Goal: Task Accomplishment & Management: Manage account settings

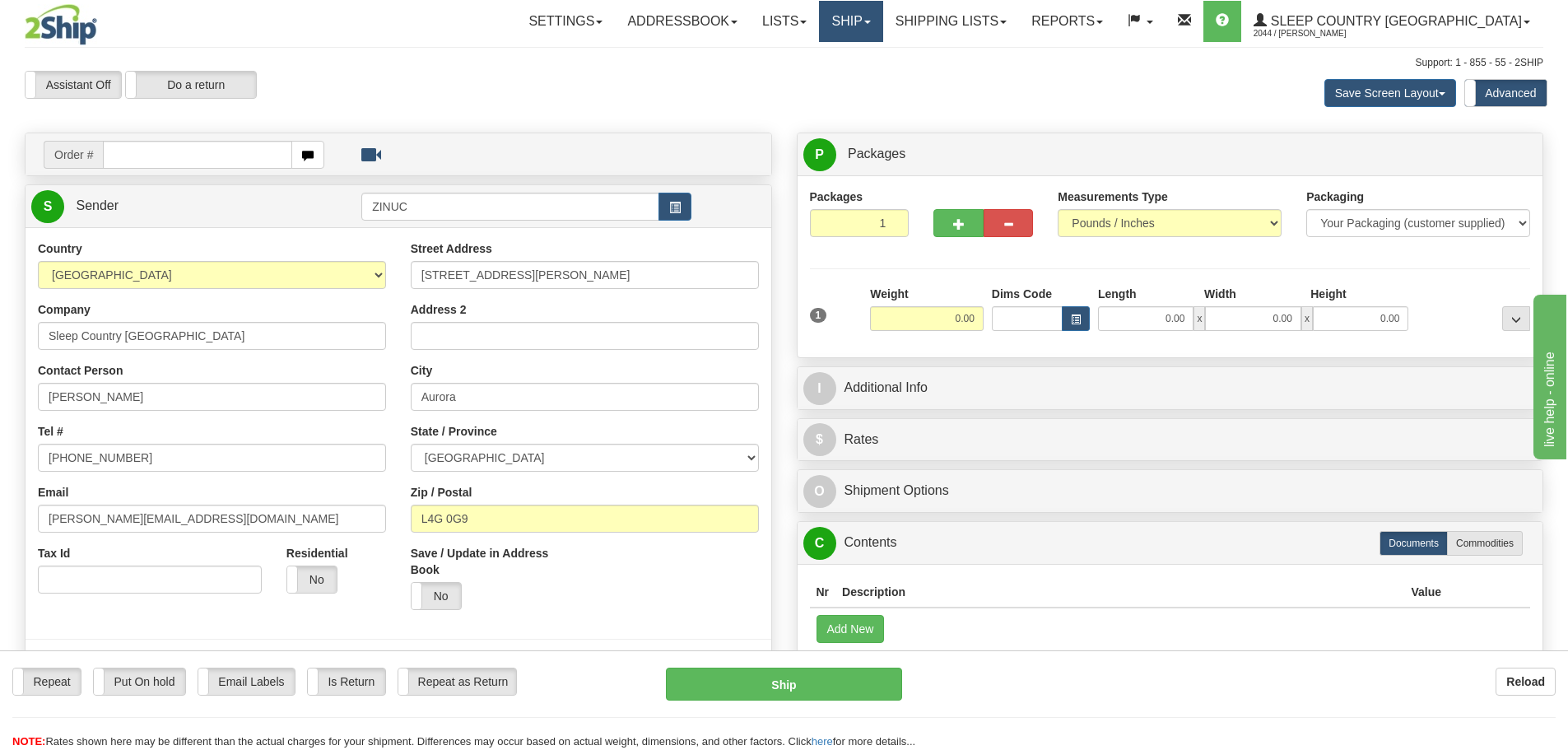
click at [883, 29] on link "Ship" at bounding box center [851, 22] width 63 height 42
click at [866, 78] on span "OnHold / Order Queue" at bounding box center [808, 79] width 116 height 14
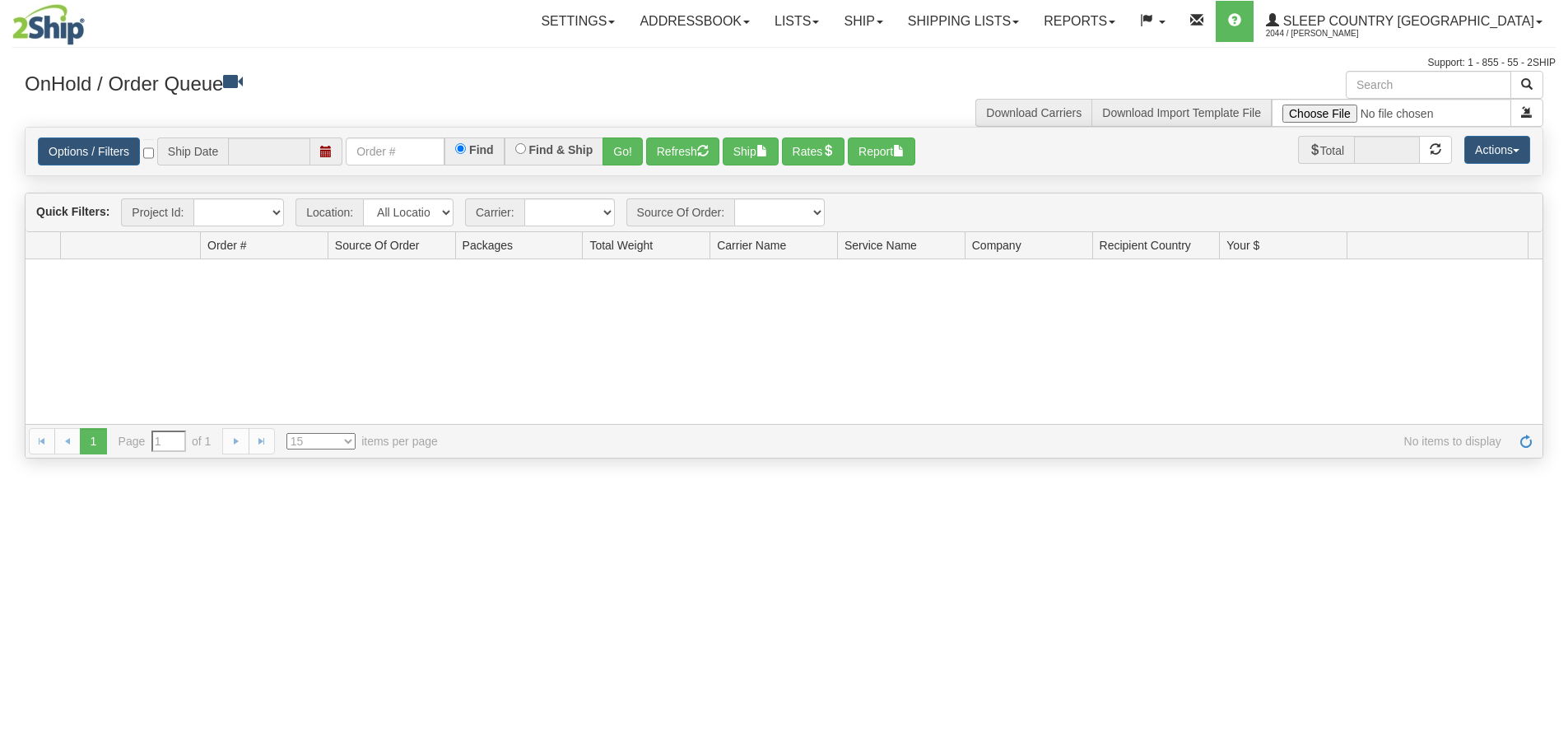
type input "[DATE]"
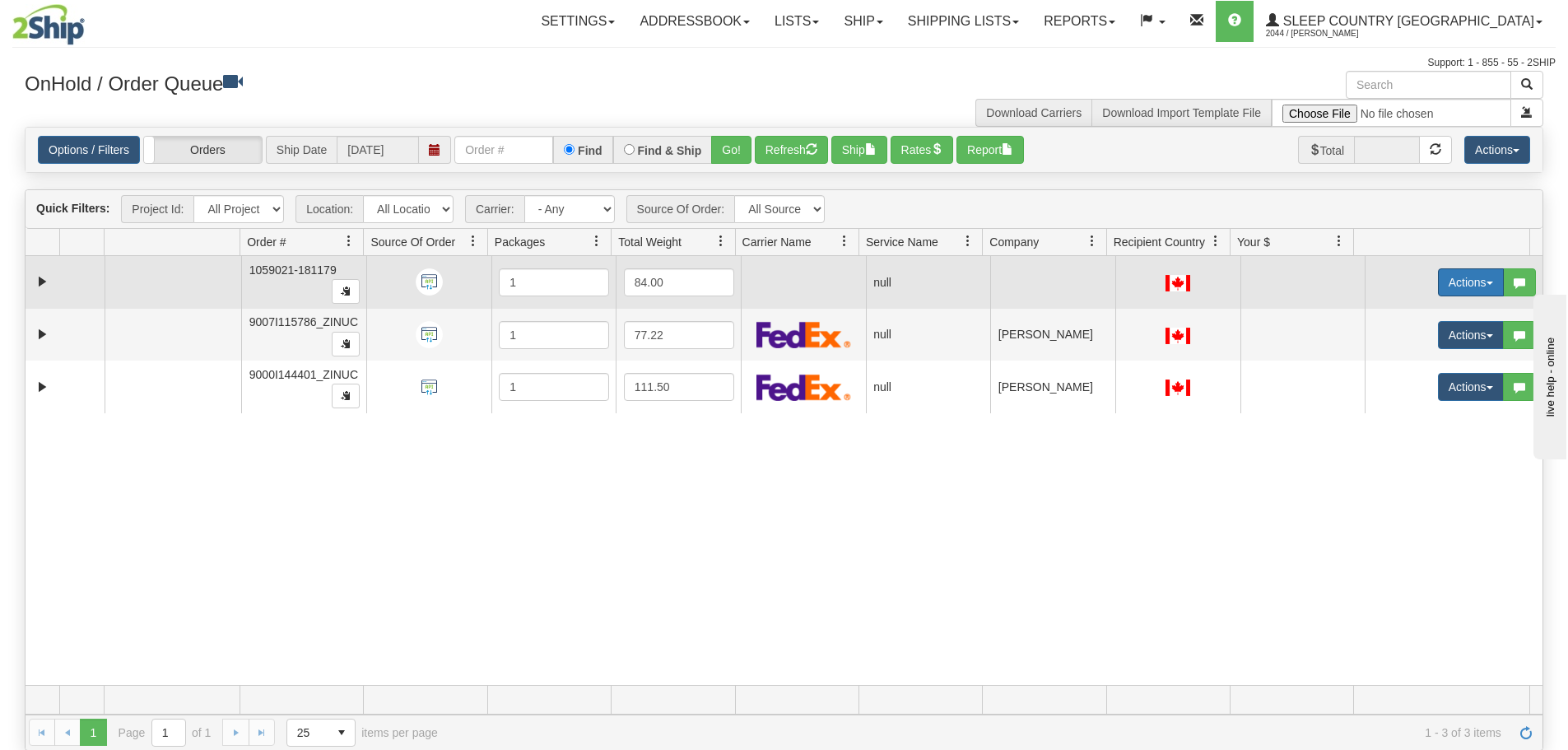
click at [1487, 284] on span "button" at bounding box center [1489, 283] width 6 height 4
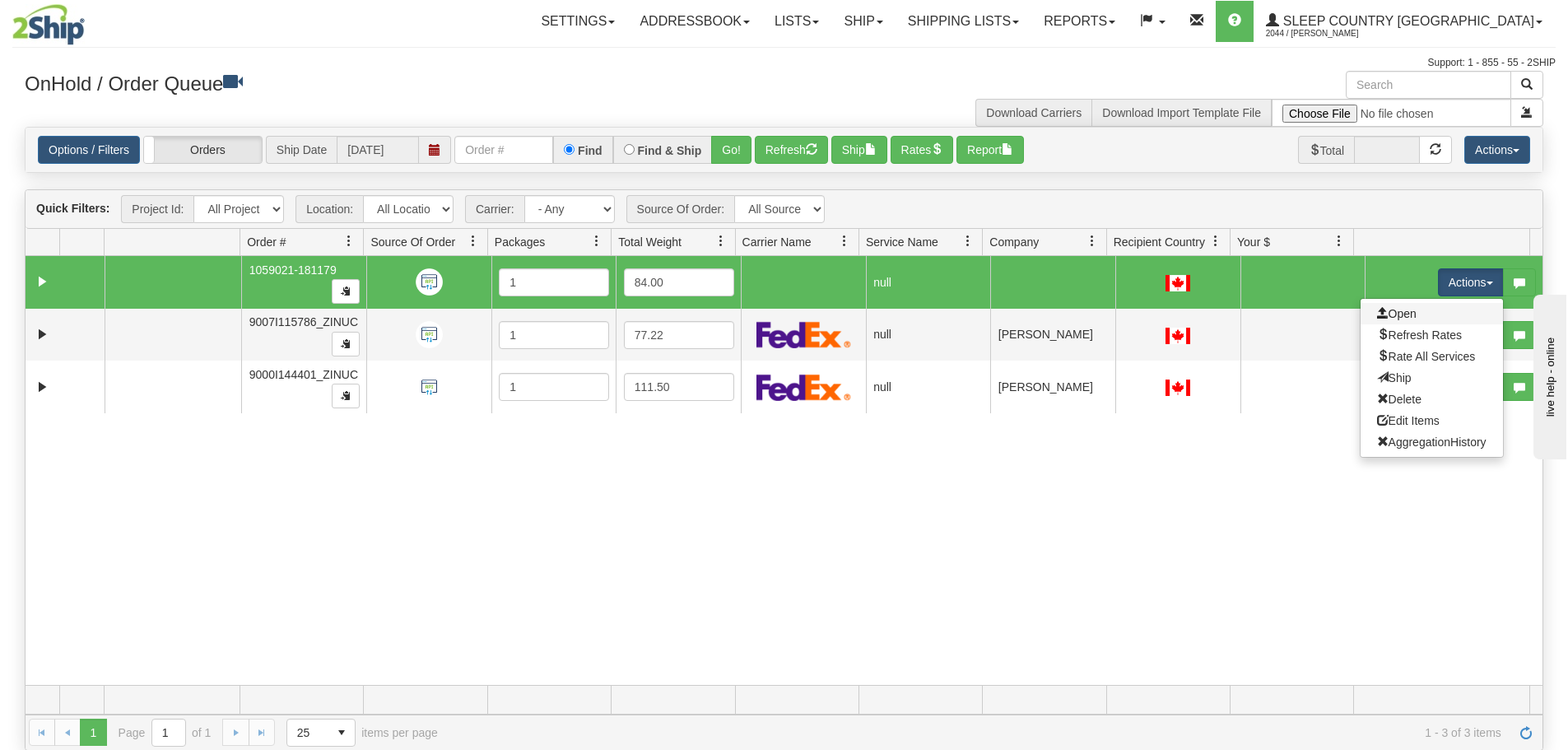
click at [1414, 314] on link "Open" at bounding box center [1432, 314] width 143 height 22
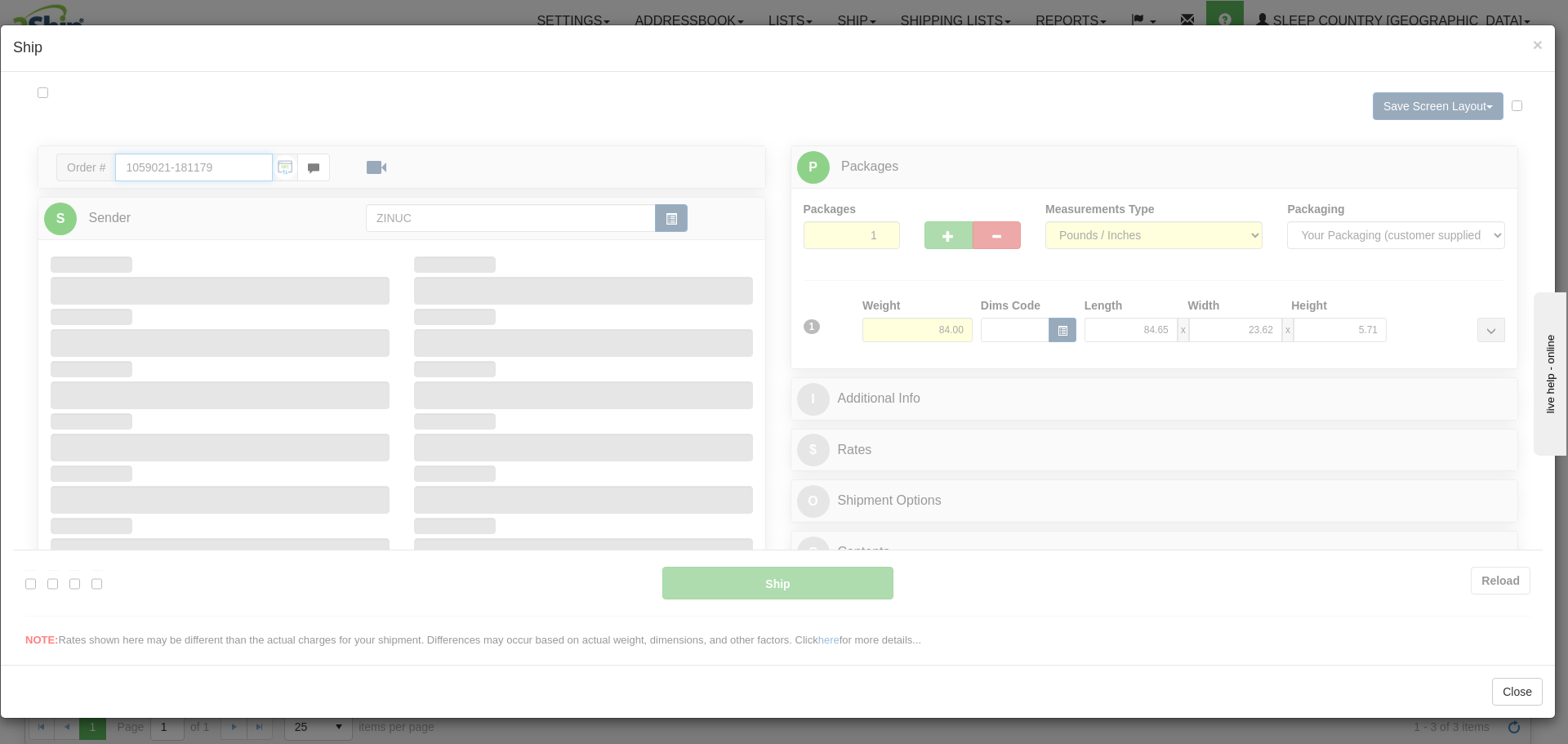
type input "15:25"
type input "16:00"
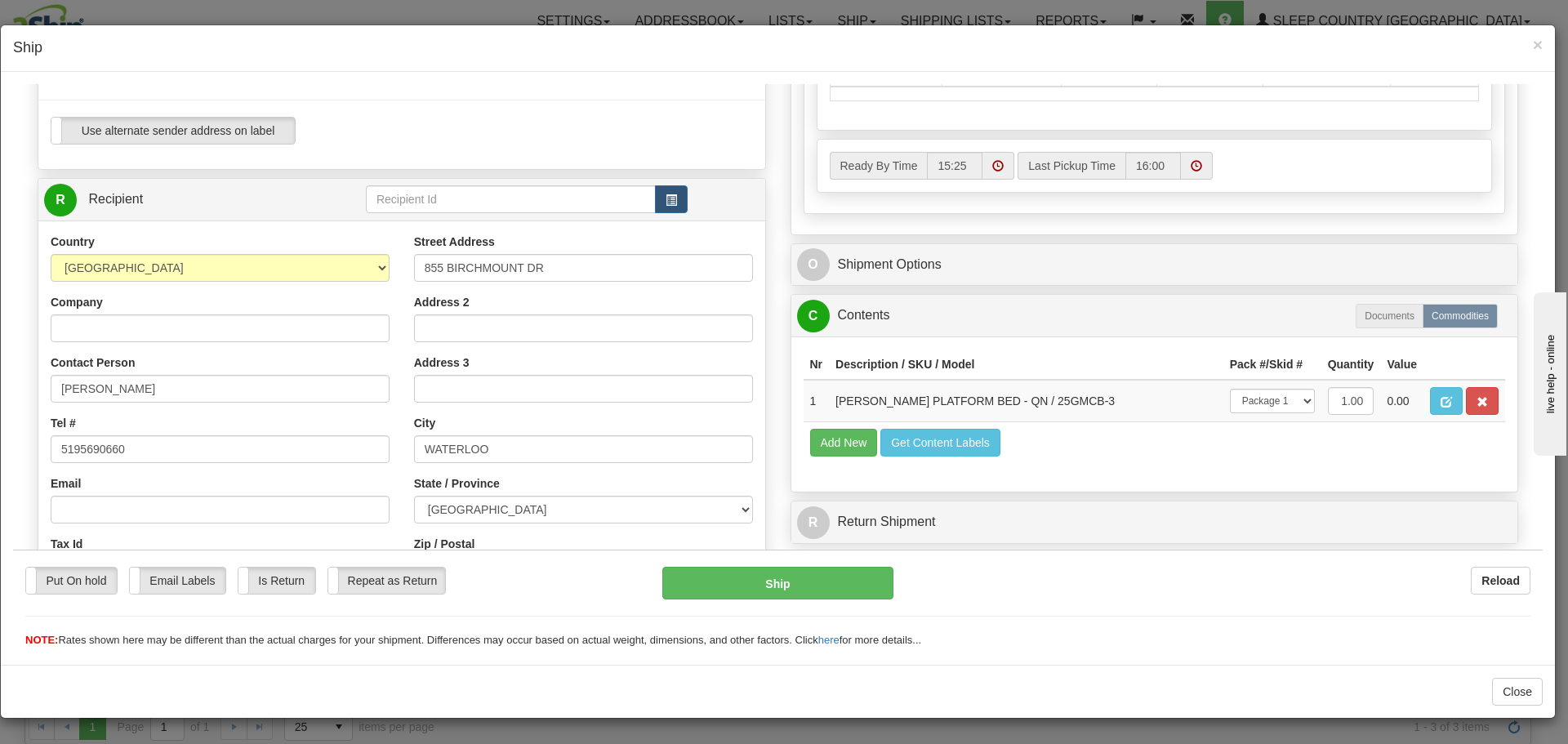
scroll to position [572, 0]
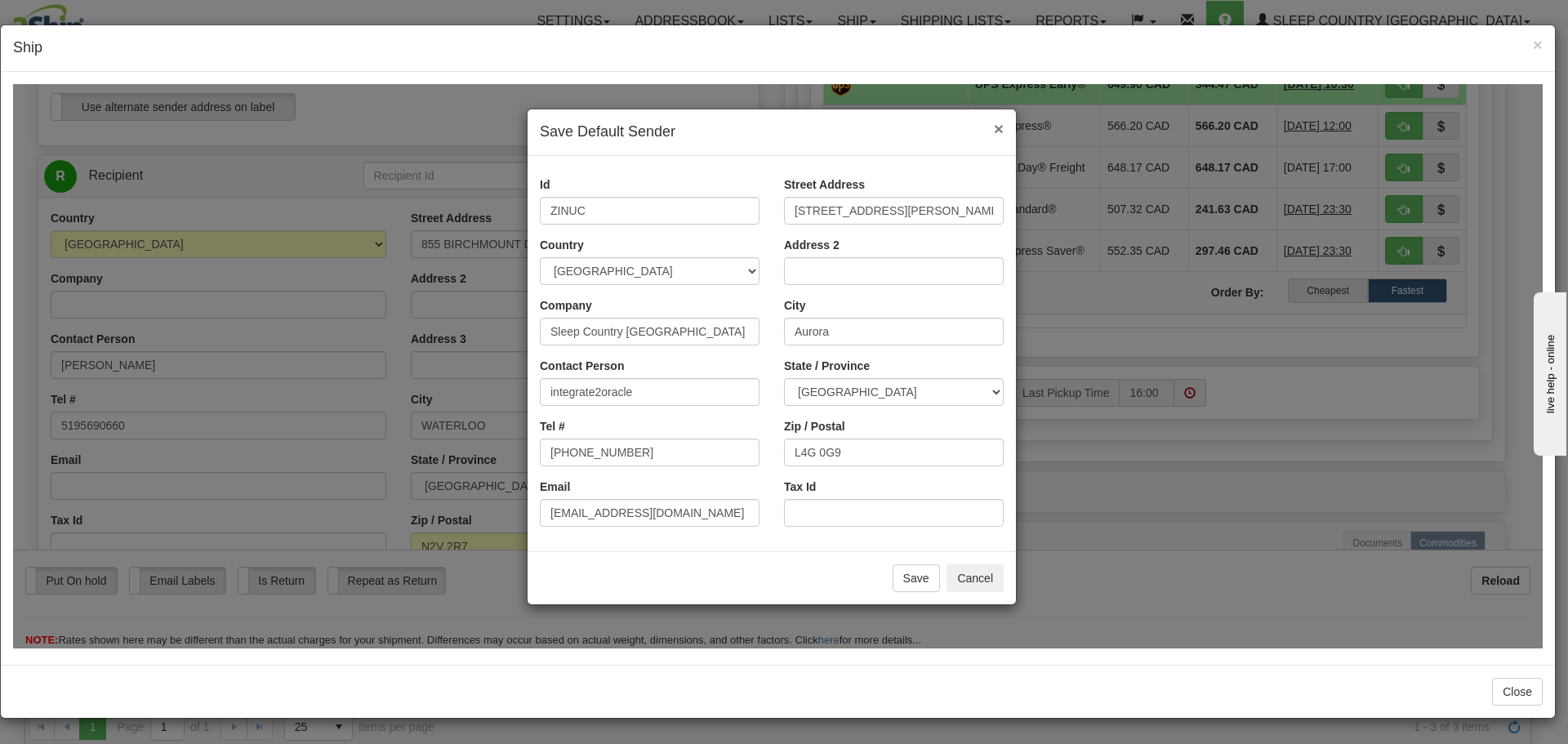
click at [997, 127] on span "×" at bounding box center [998, 127] width 10 height 19
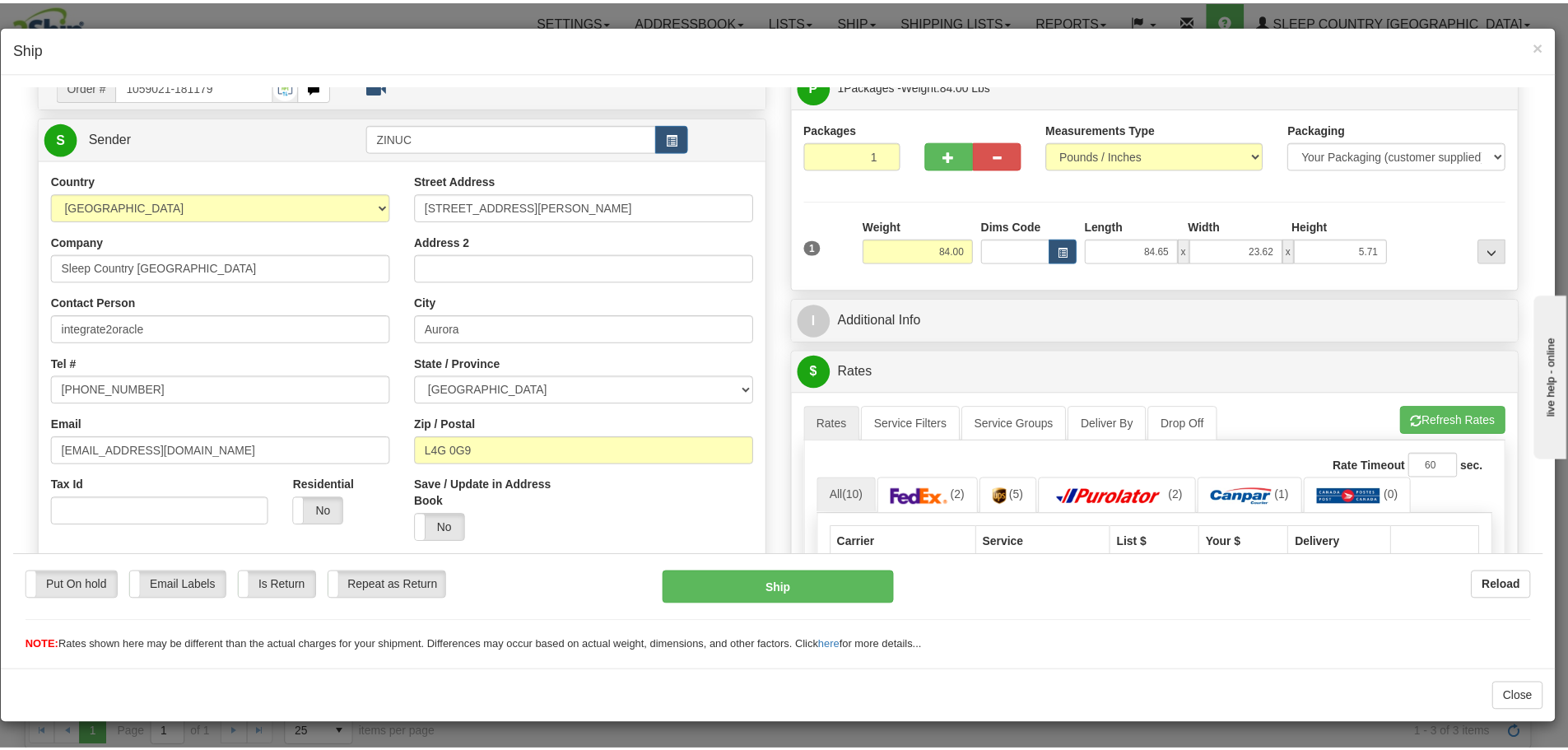
scroll to position [0, 0]
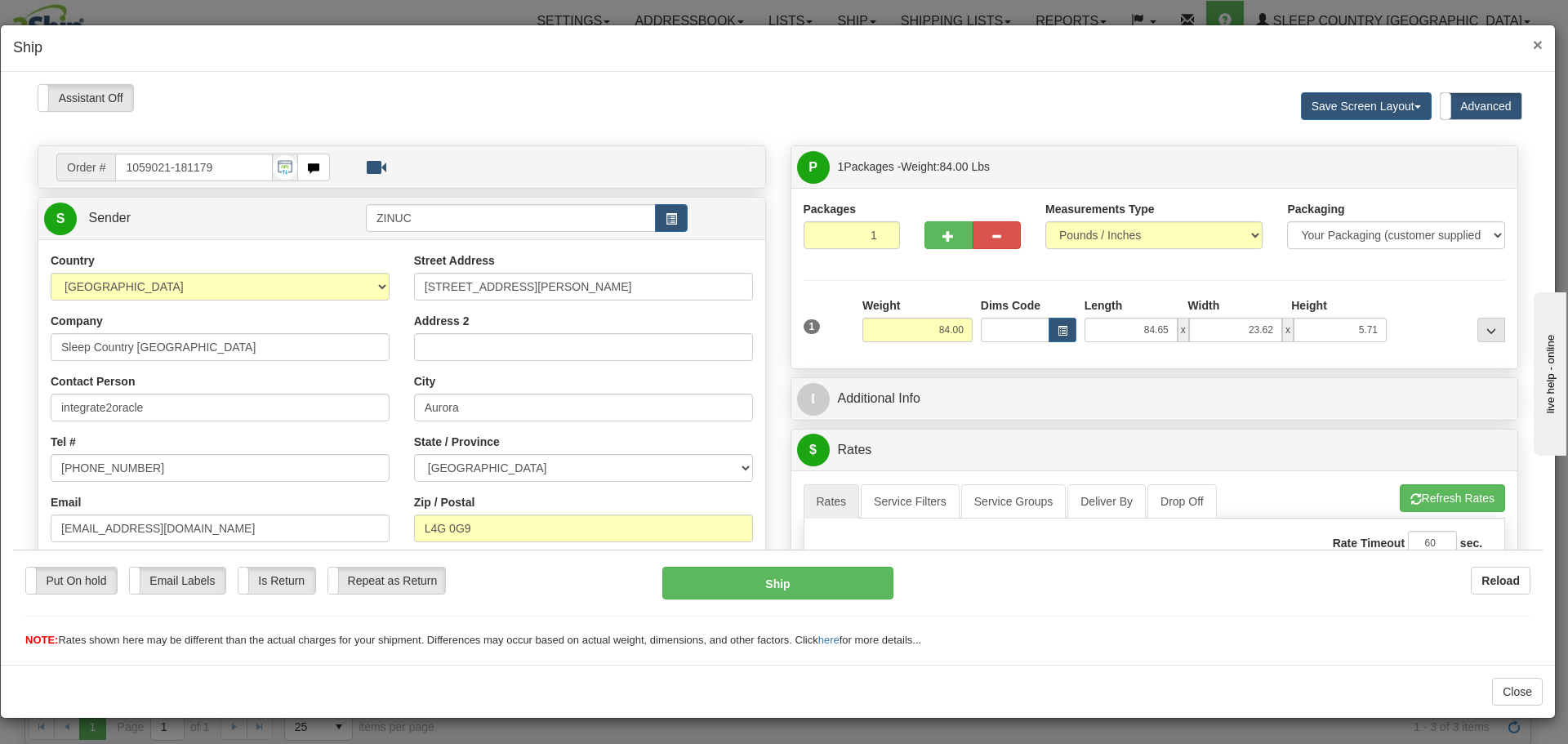
drag, startPoint x: 1541, startPoint y: 44, endPoint x: 1529, endPoint y: 50, distance: 13.4
click at [1541, 44] on span "×" at bounding box center [1538, 44] width 10 height 19
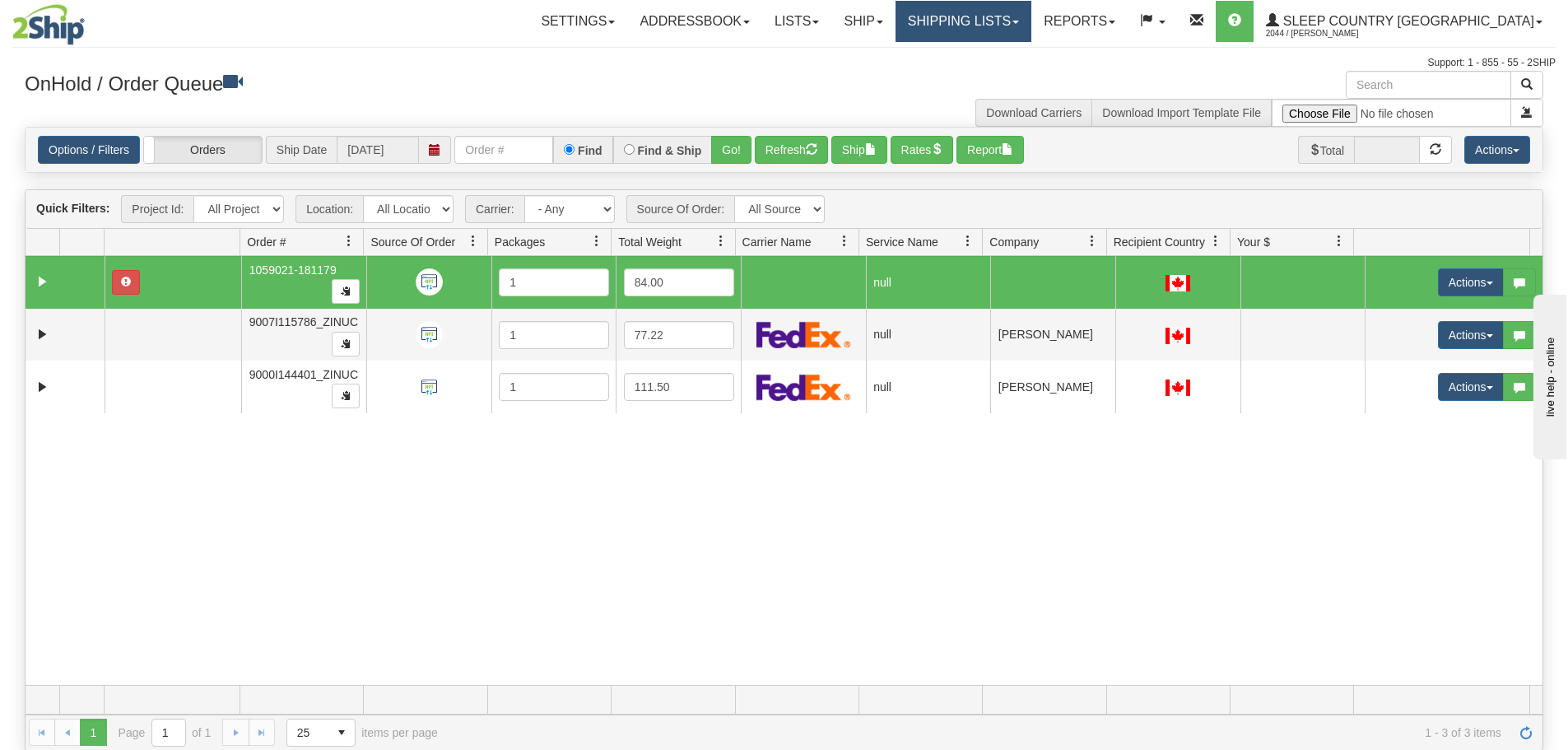
click at [1007, 31] on link "Shipping lists" at bounding box center [964, 22] width 136 height 42
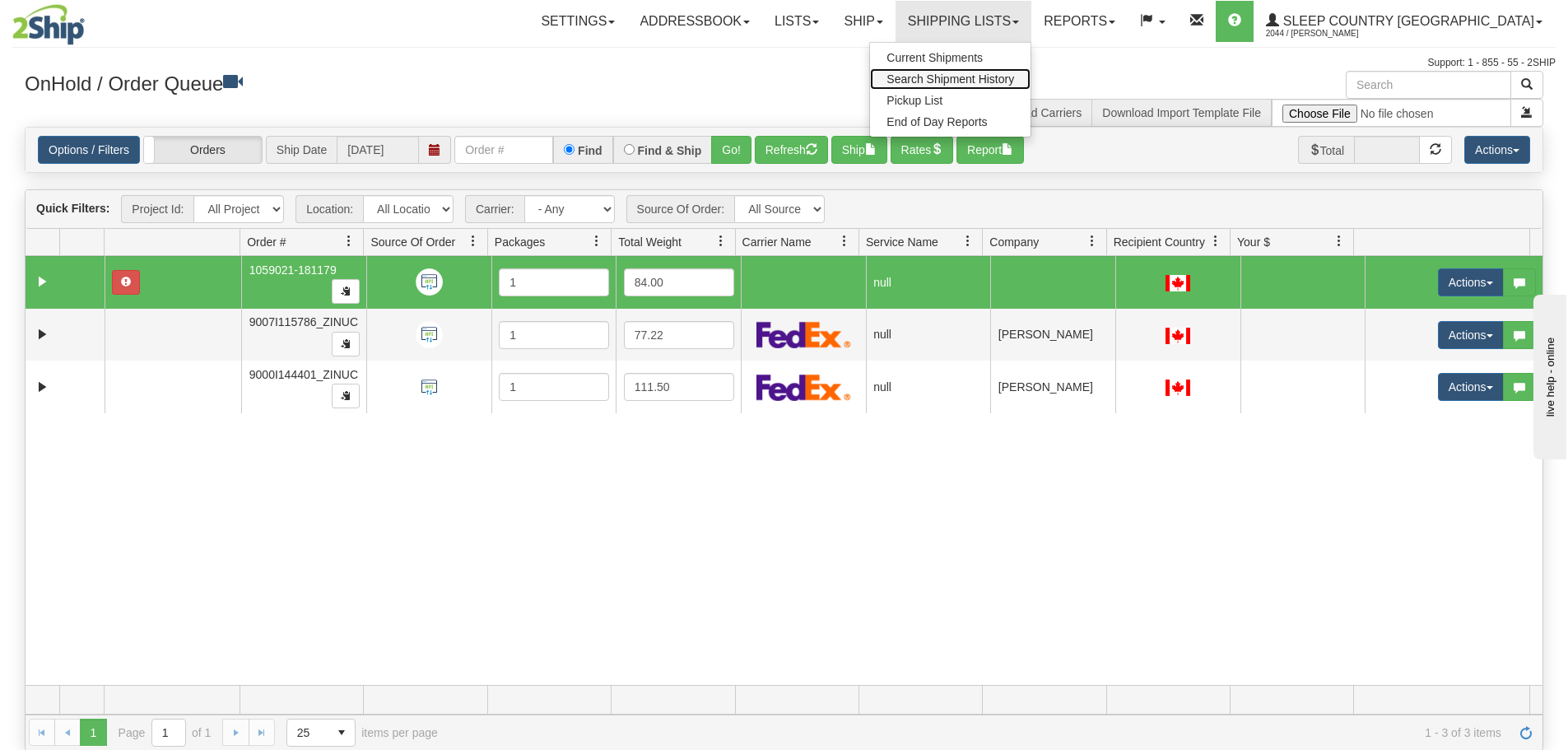
click at [988, 80] on span "Search Shipment History" at bounding box center [950, 79] width 128 height 14
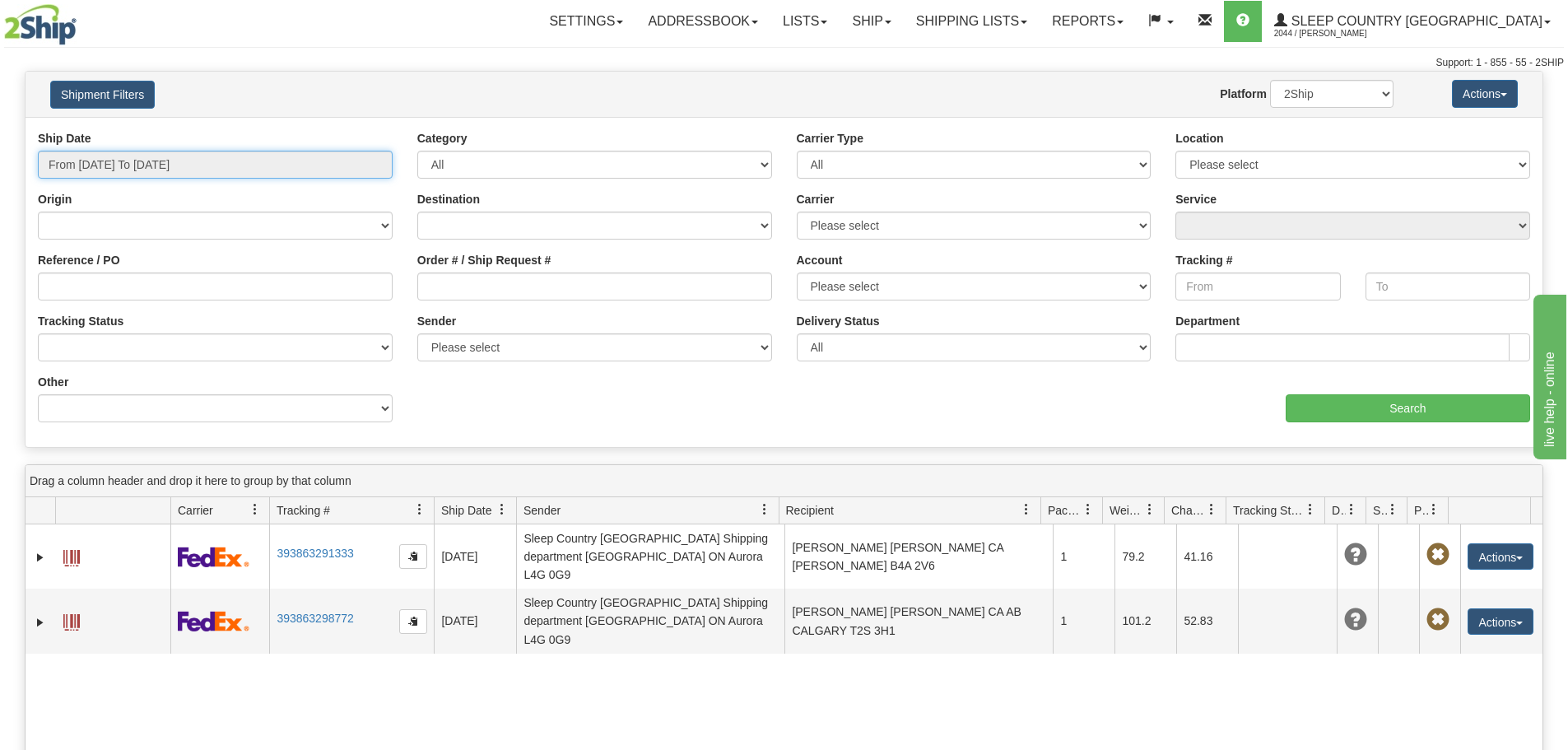
click at [171, 159] on input "From 10/02/2025 To 10/03/2025" at bounding box center [215, 165] width 354 height 28
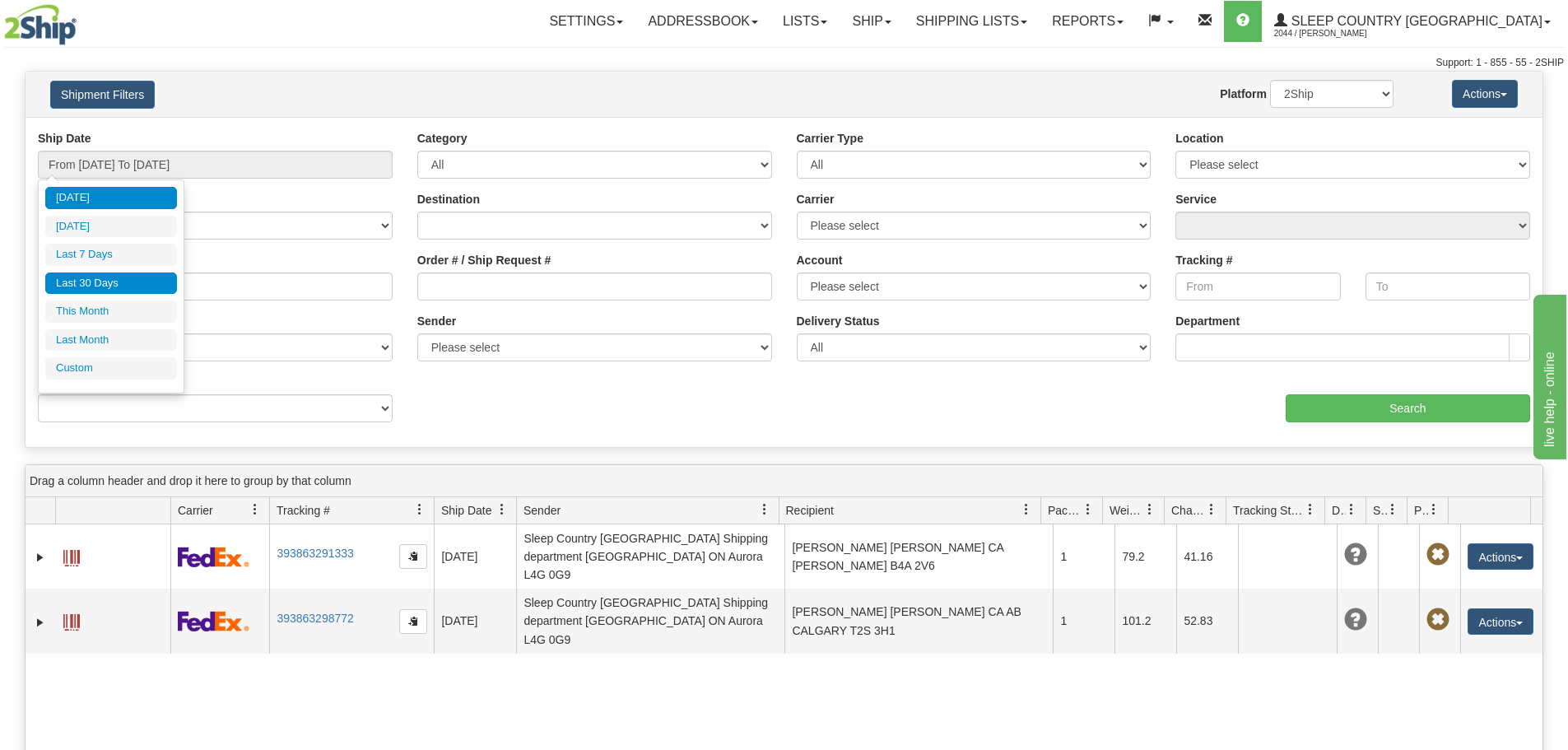
click at [104, 287] on li "Last 30 Days" at bounding box center [111, 283] width 132 height 23
type input "From 09/04/2025 To 10/03/2025"
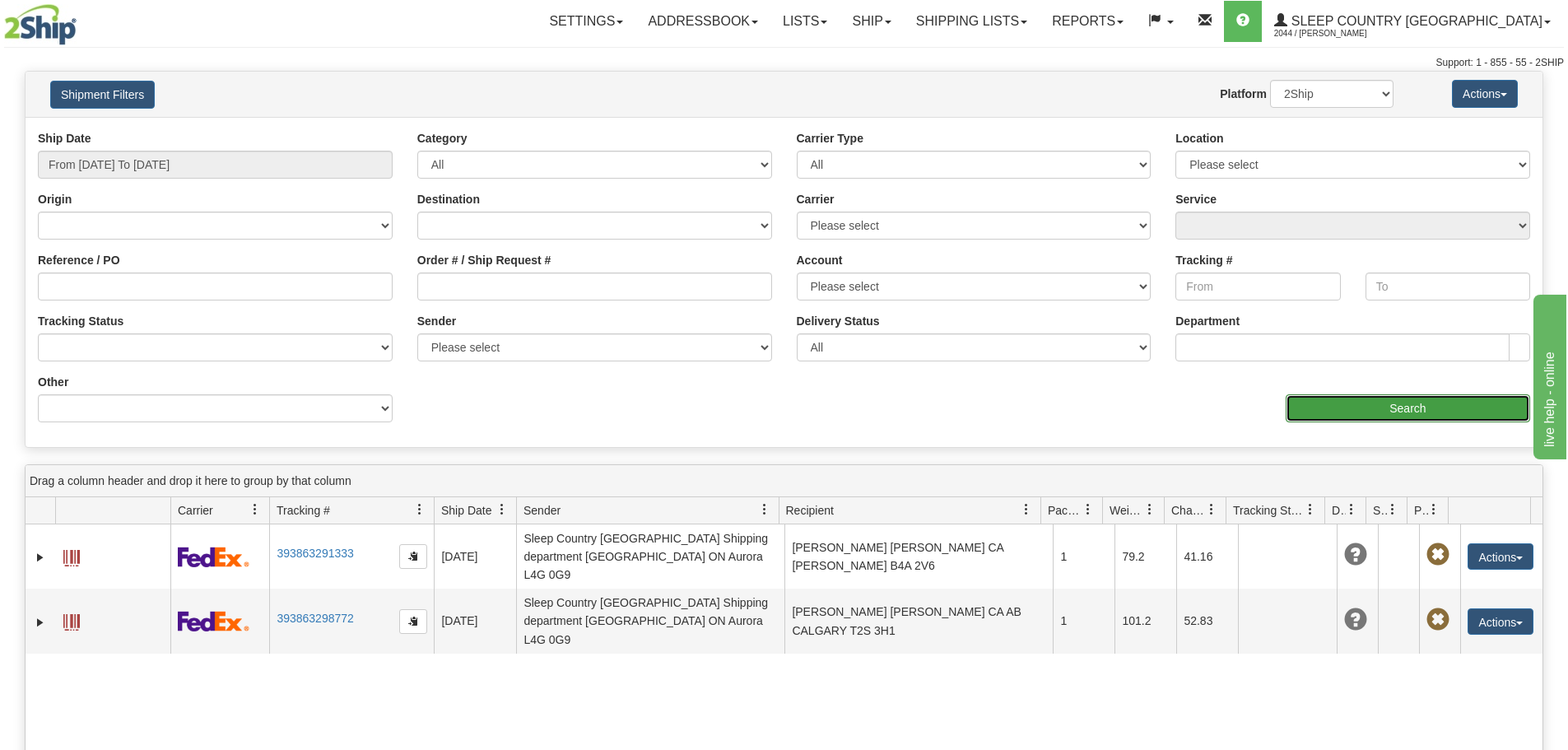
click at [1412, 414] on input "Search" at bounding box center [1408, 408] width 244 height 28
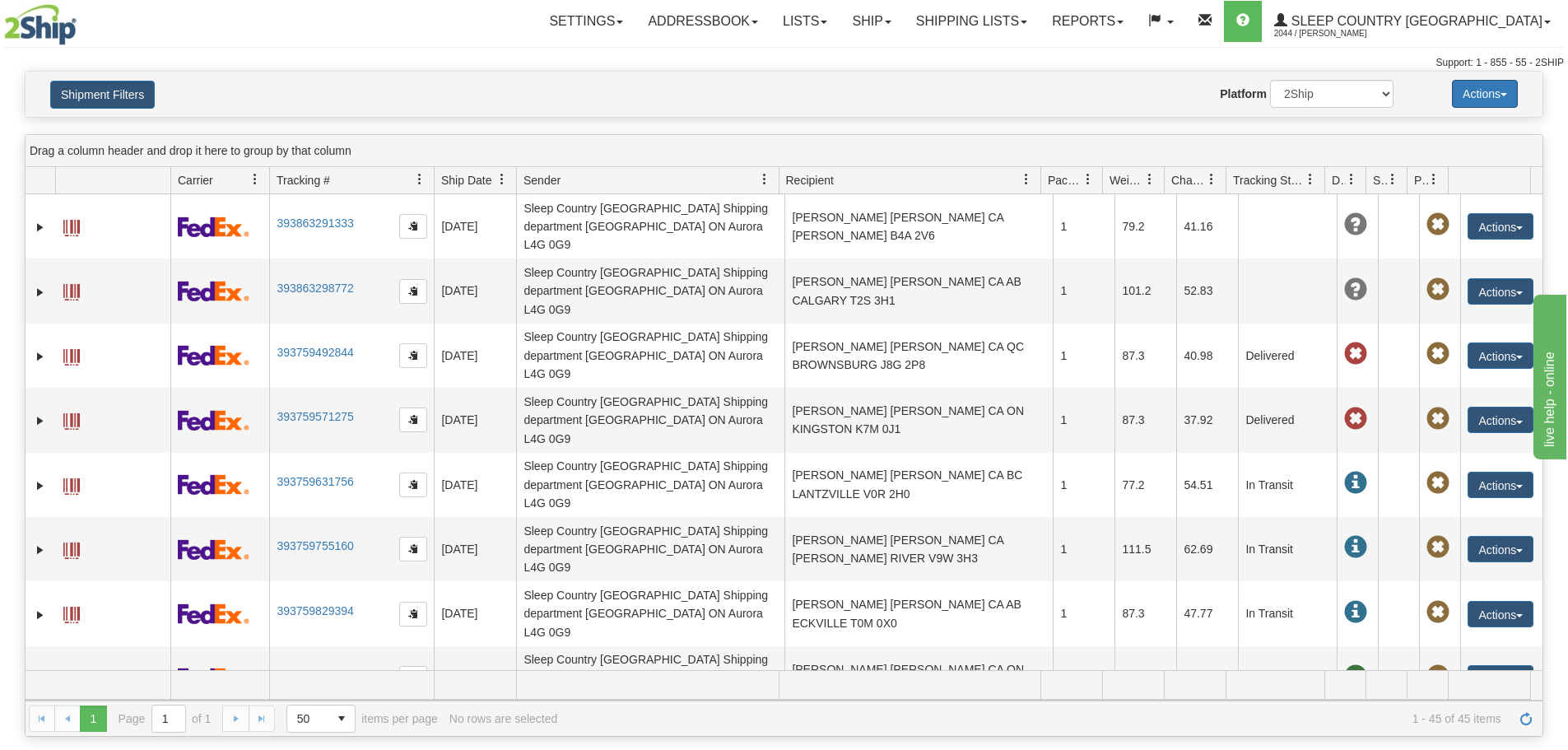
click at [1494, 91] on button "Actions" at bounding box center [1485, 93] width 66 height 28
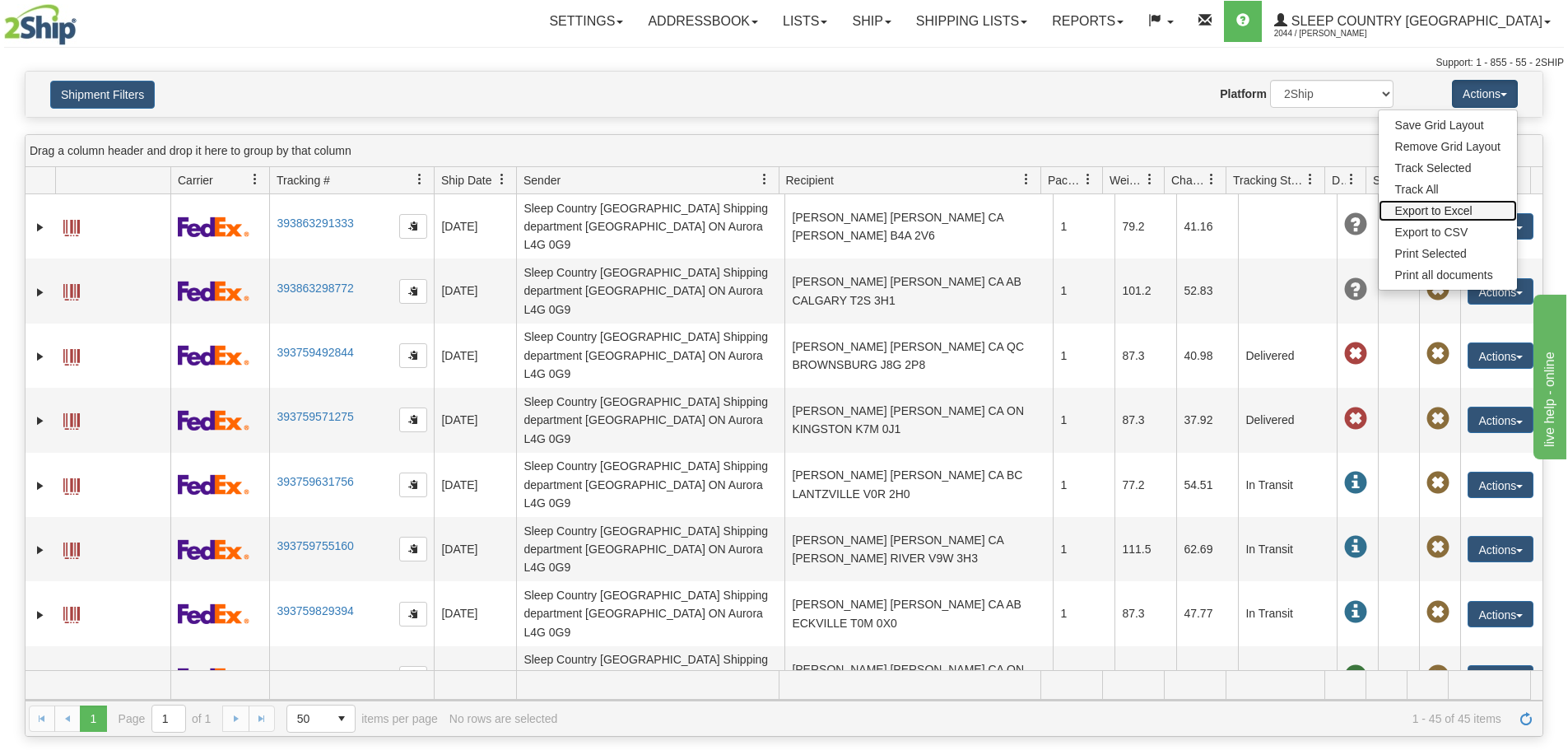
click at [1454, 213] on link "Export to Excel" at bounding box center [1448, 211] width 138 height 22
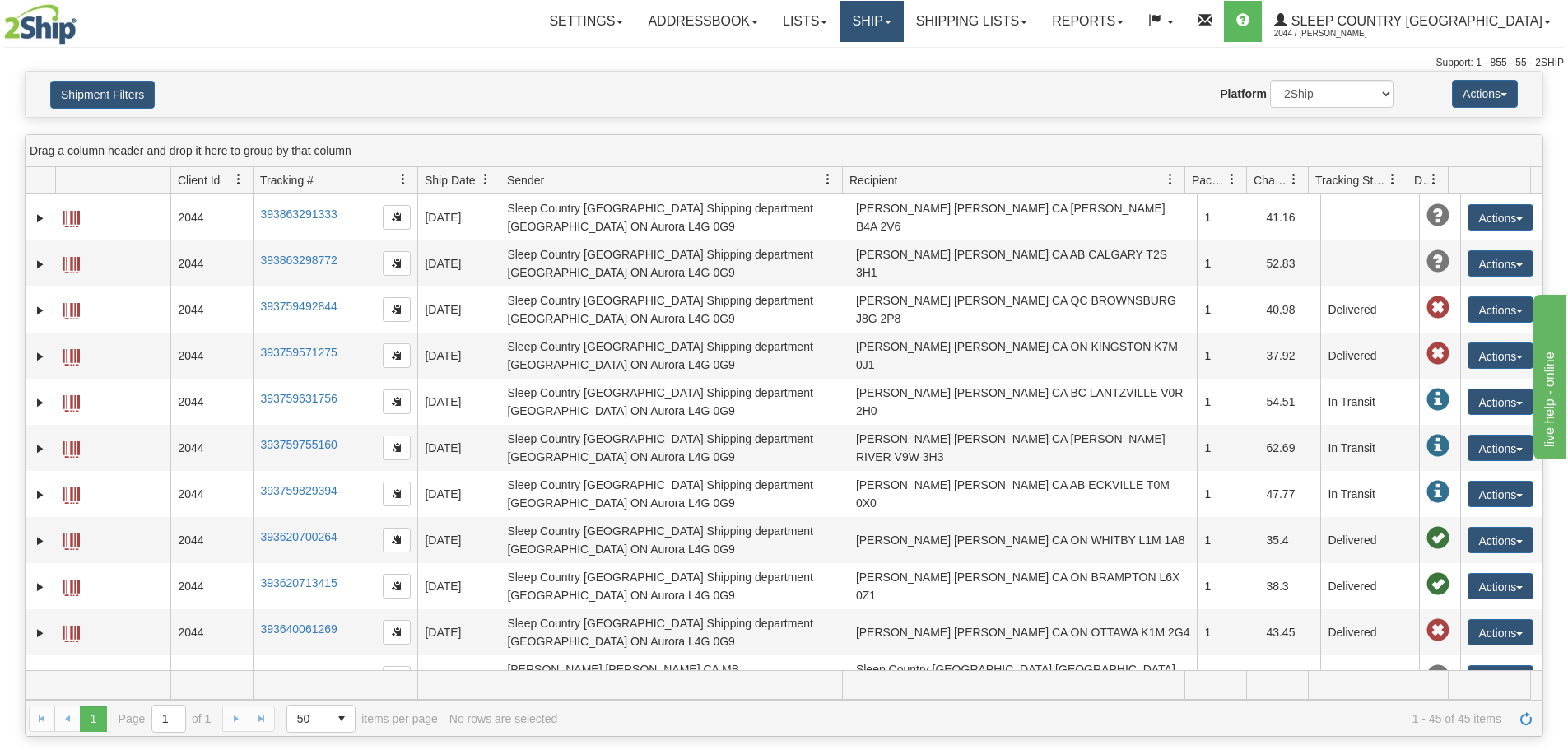
click at [903, 25] on link "Ship" at bounding box center [872, 22] width 63 height 42
click at [887, 78] on span "OnHold / Order Queue" at bounding box center [828, 79] width 116 height 14
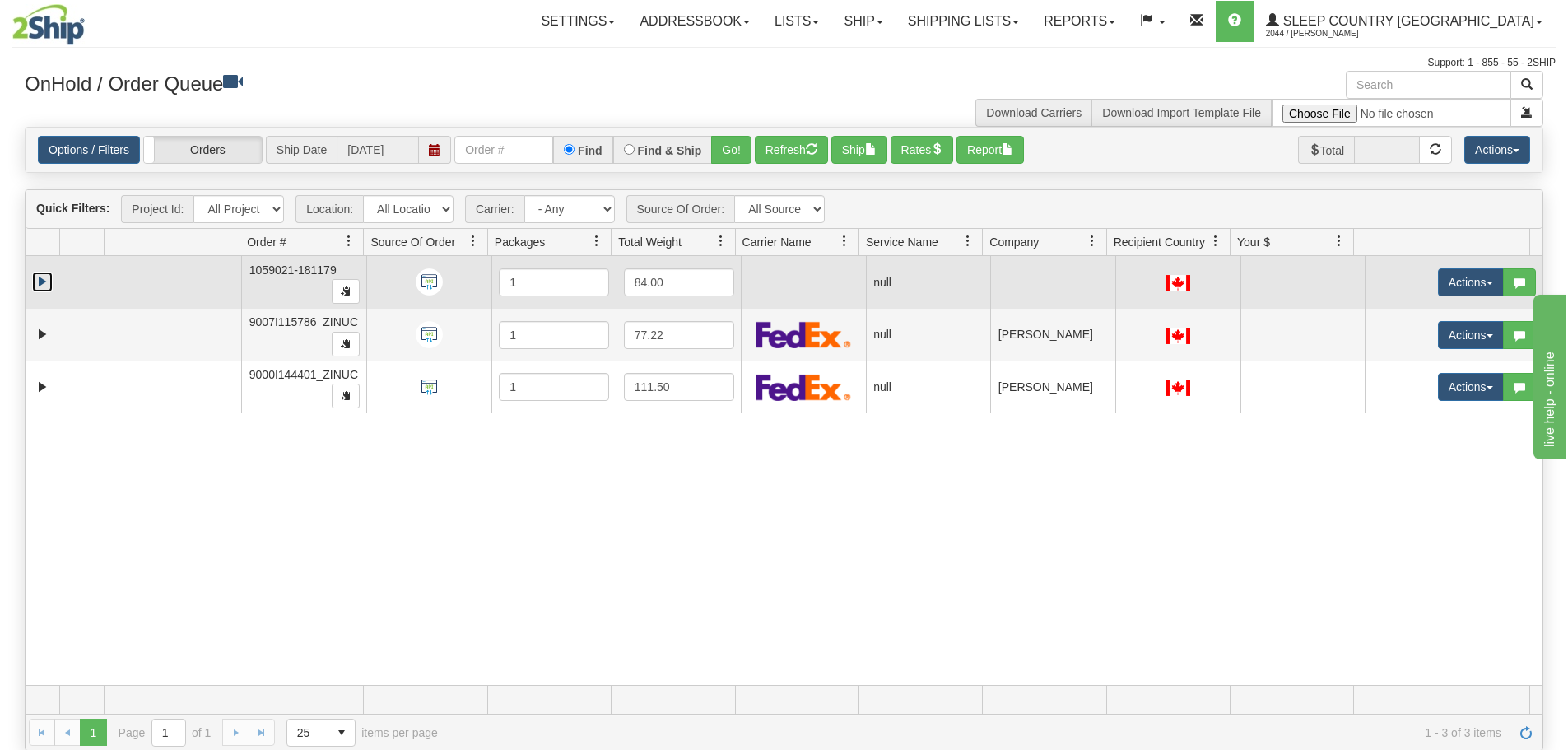
click at [40, 281] on link "Expand" at bounding box center [43, 281] width 21 height 21
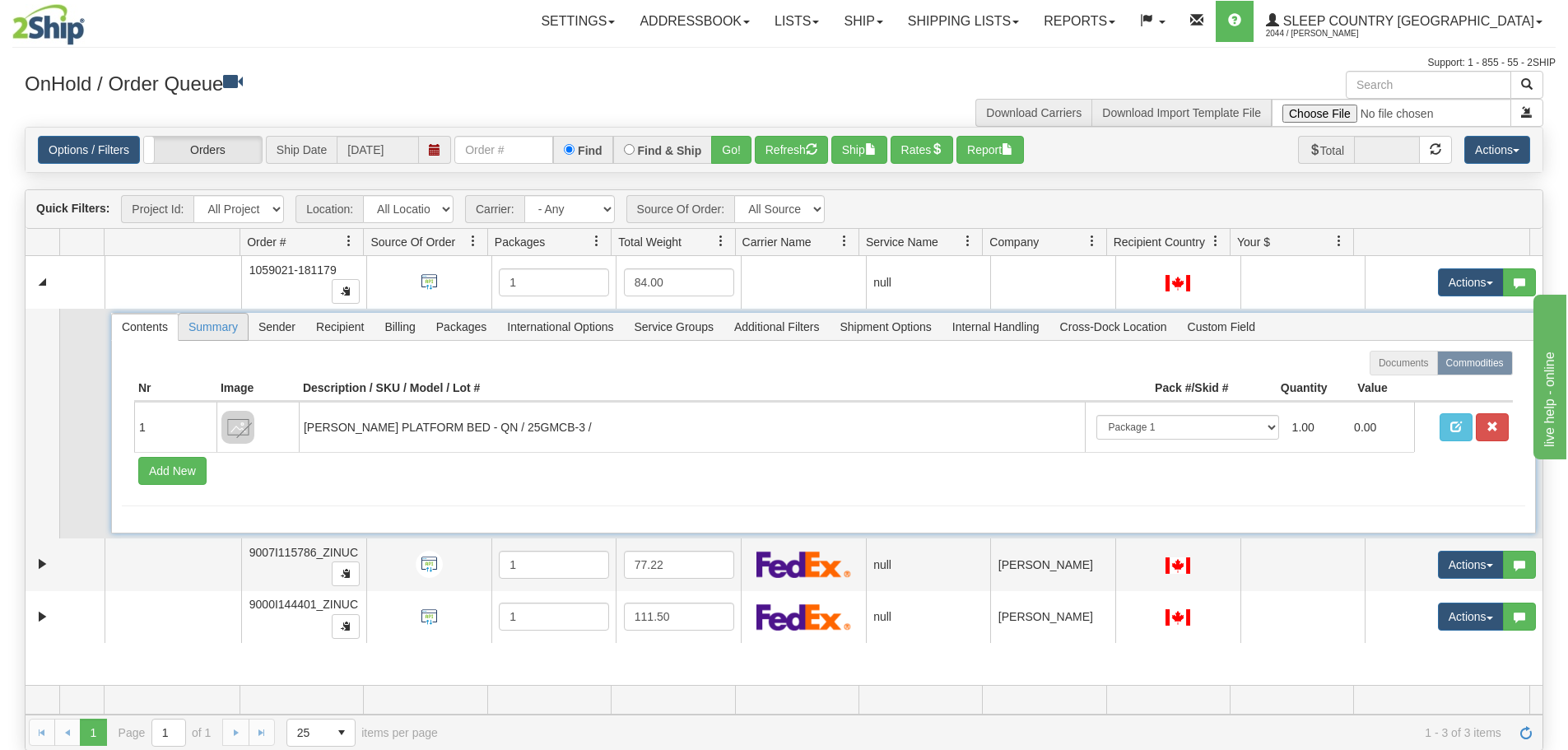
click at [231, 329] on span "Summary" at bounding box center [213, 327] width 69 height 26
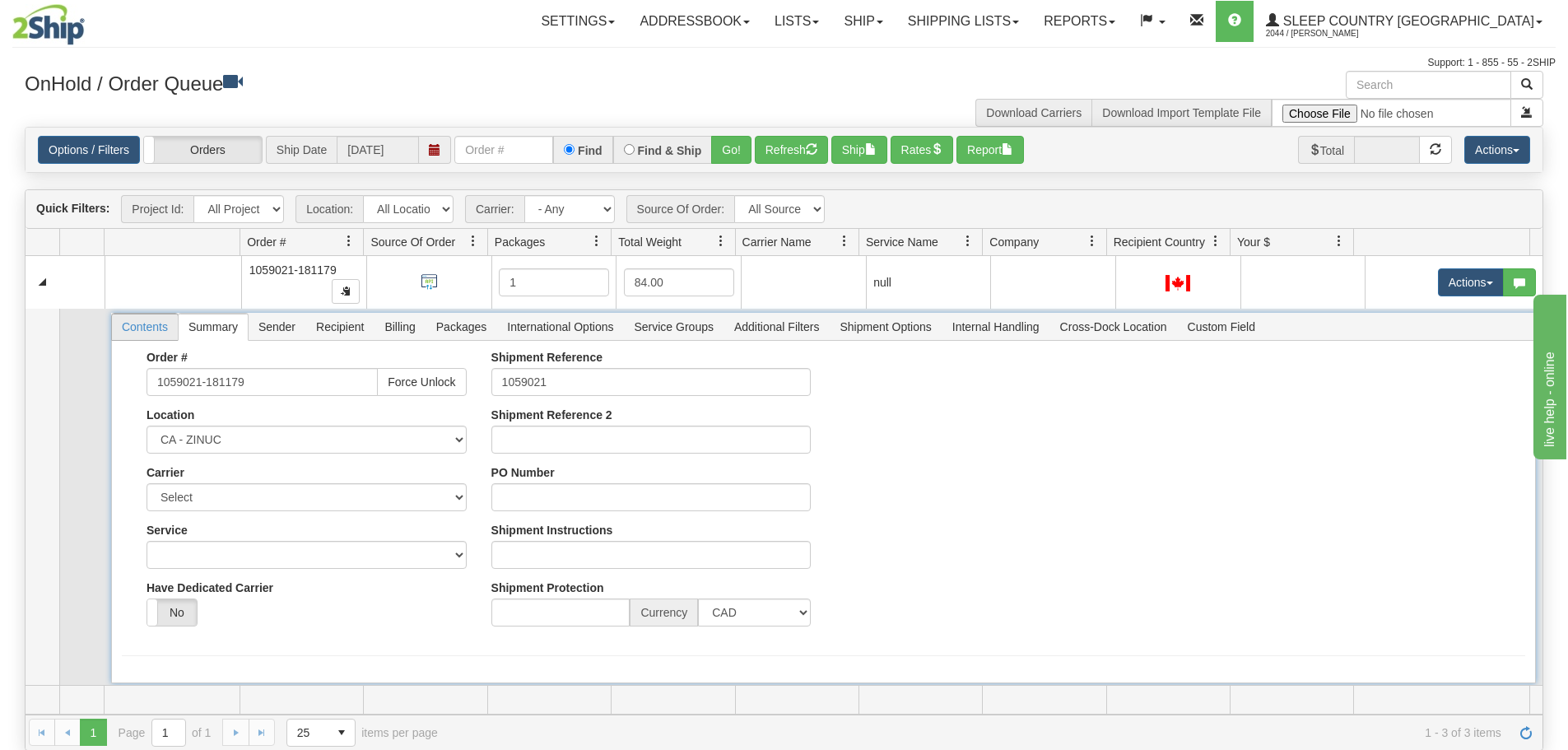
click at [139, 331] on span "Contents" at bounding box center [145, 327] width 66 height 26
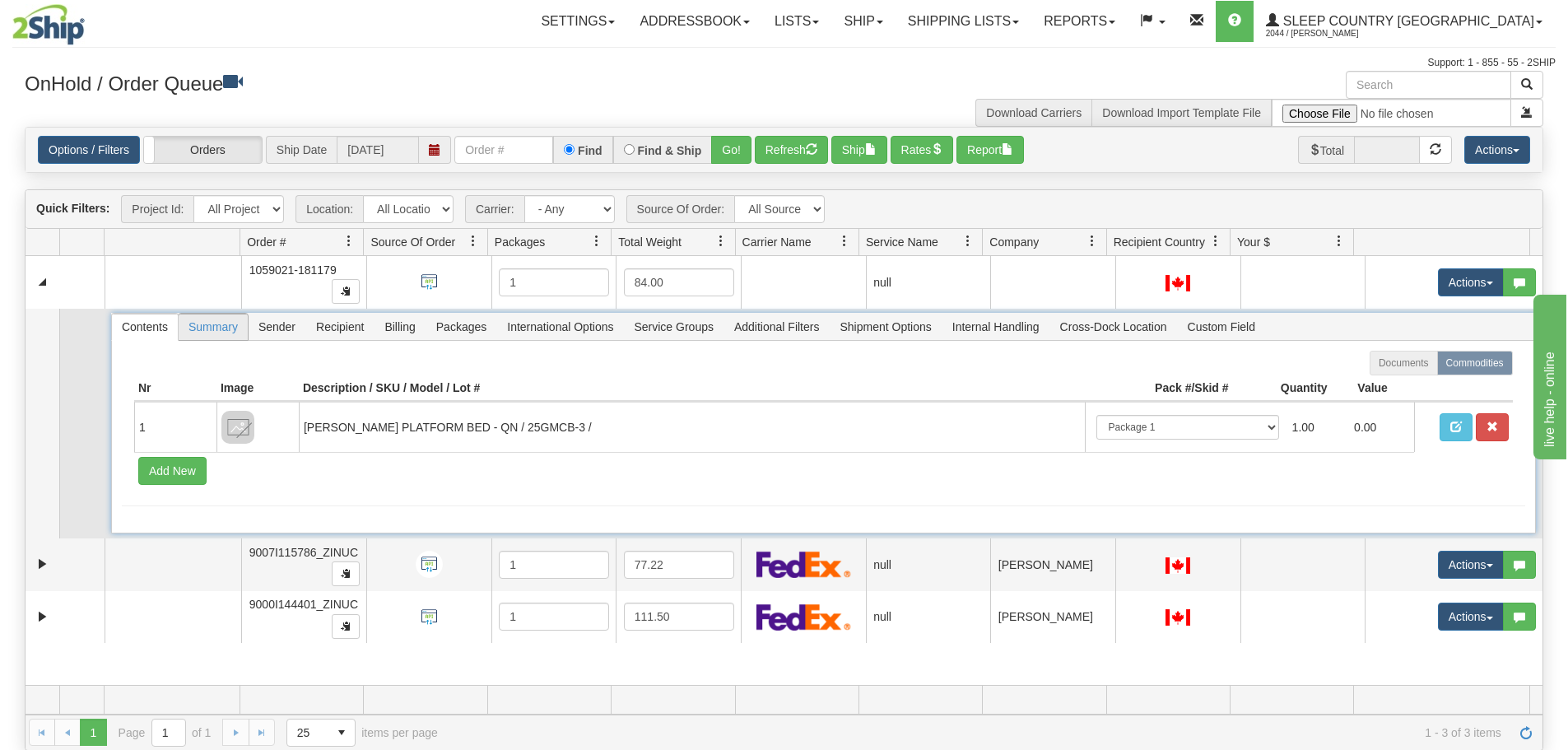
click at [222, 327] on span "Summary" at bounding box center [213, 327] width 69 height 26
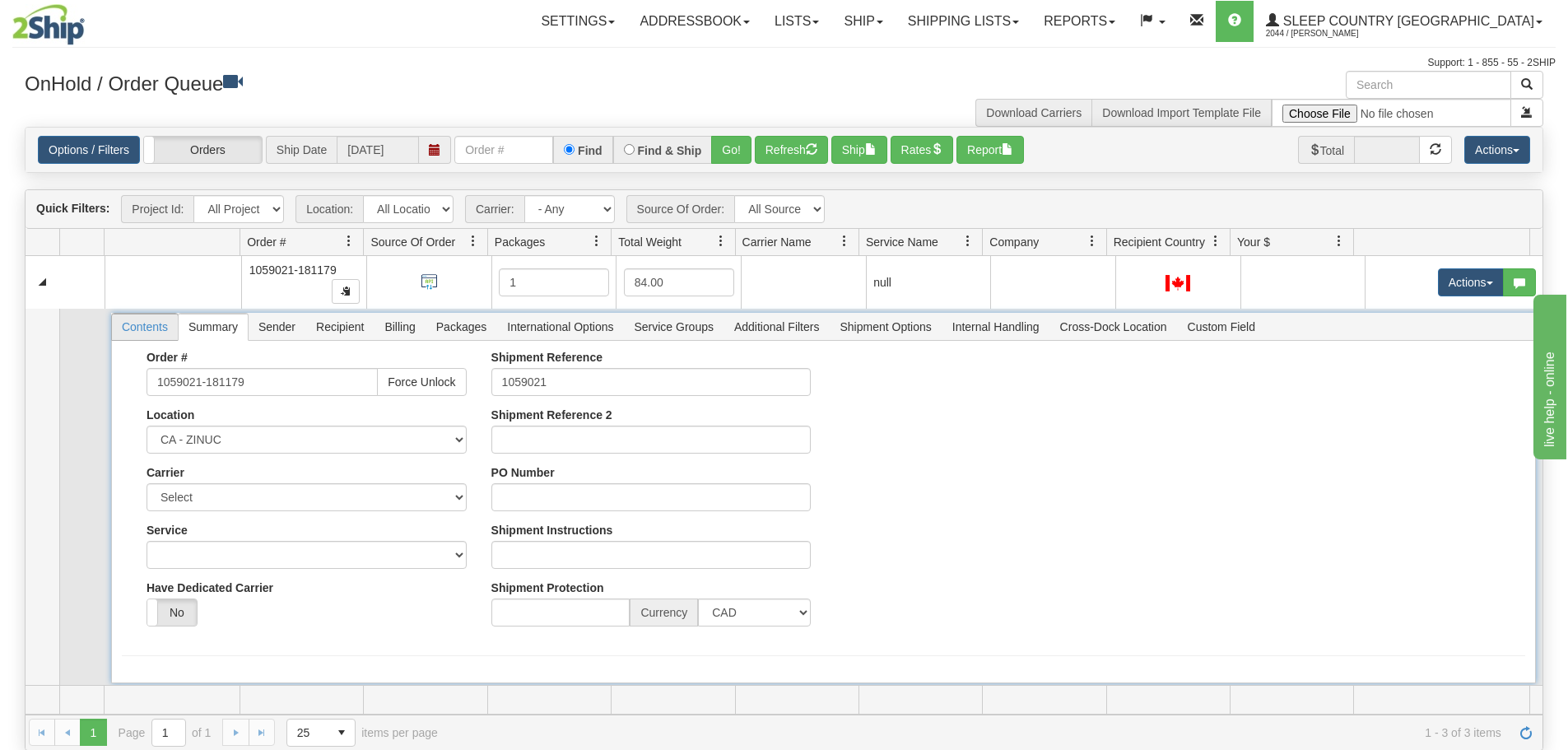
click at [137, 328] on span "Contents" at bounding box center [145, 327] width 66 height 26
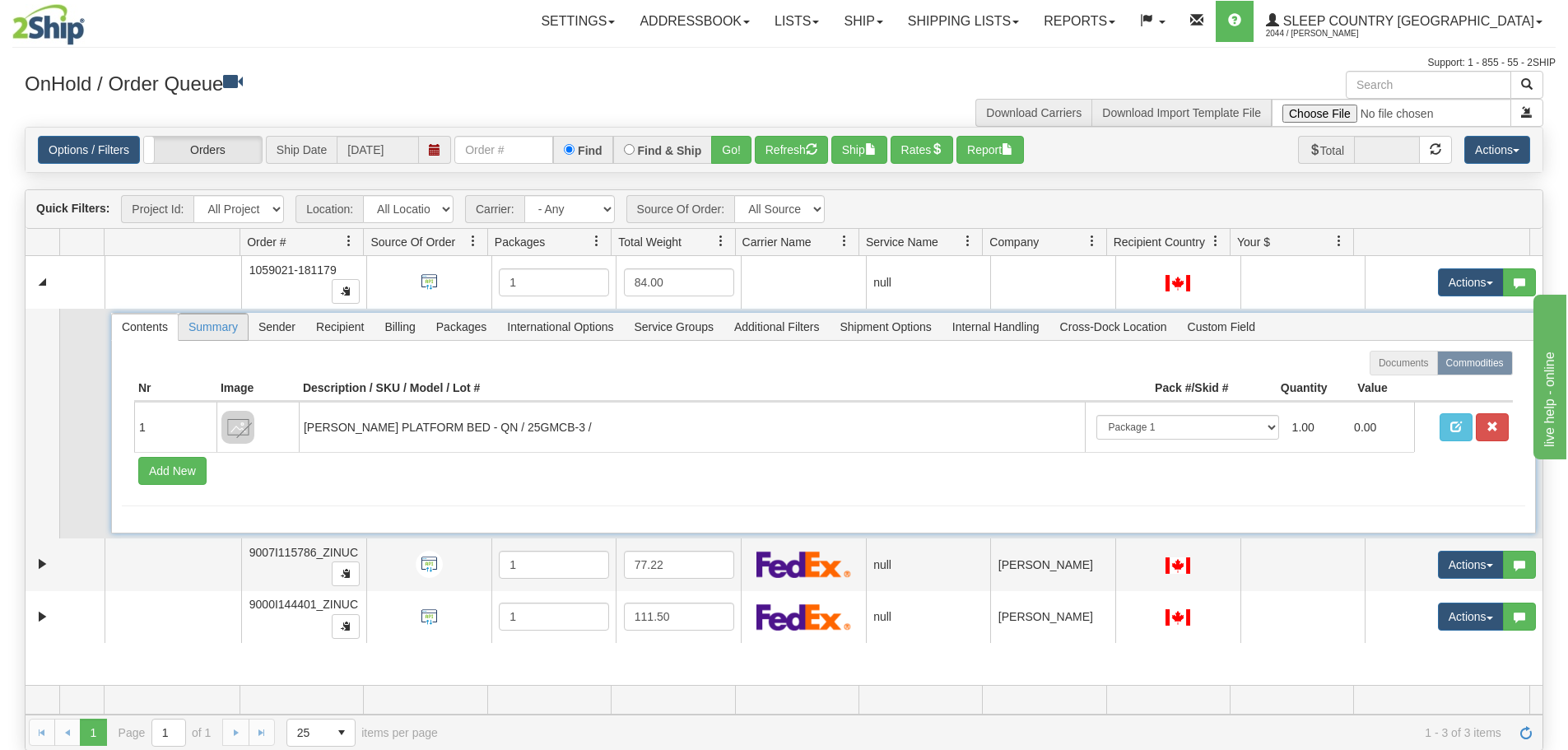
click at [222, 327] on span "Summary" at bounding box center [213, 327] width 69 height 26
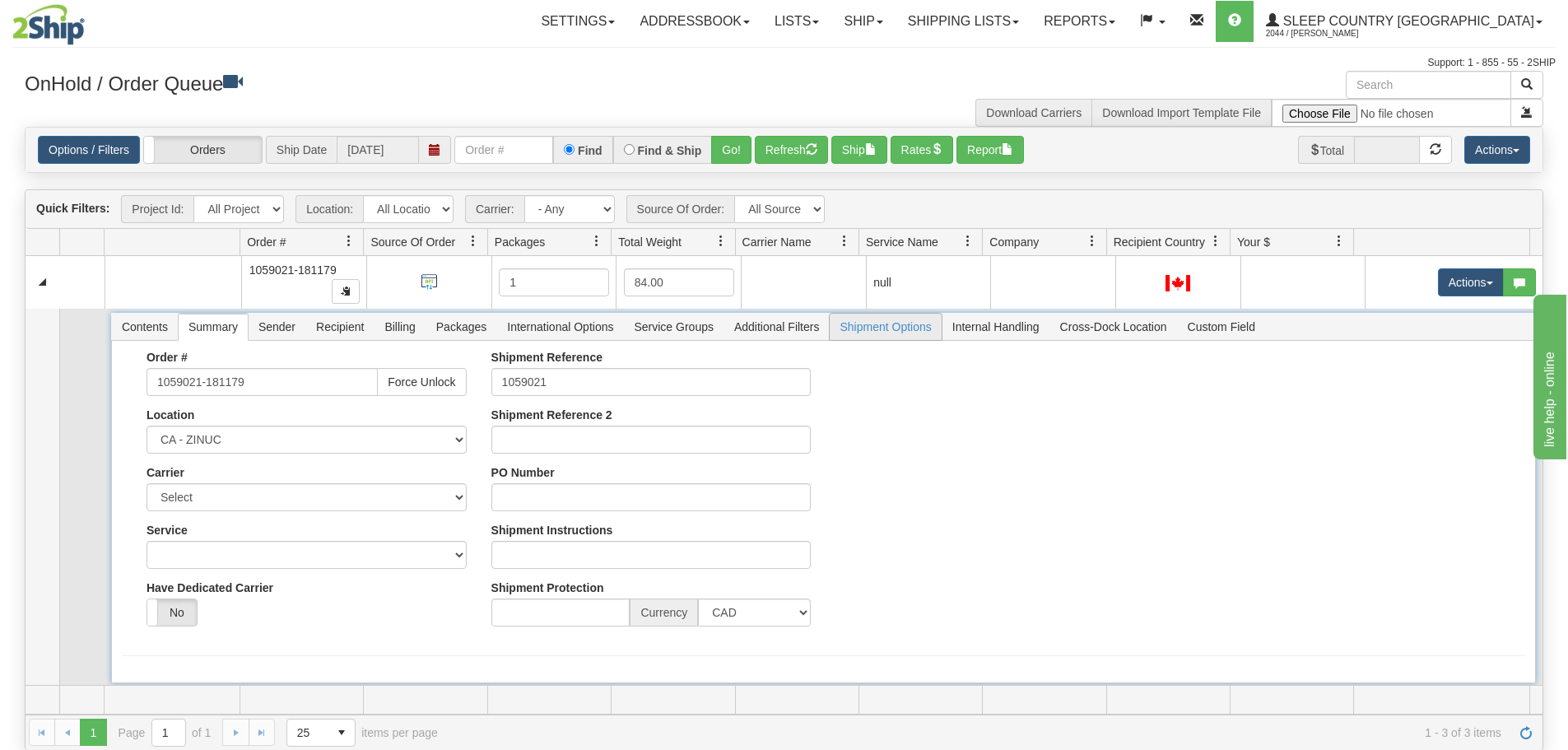
click at [897, 327] on span "Shipment Options" at bounding box center [885, 327] width 111 height 26
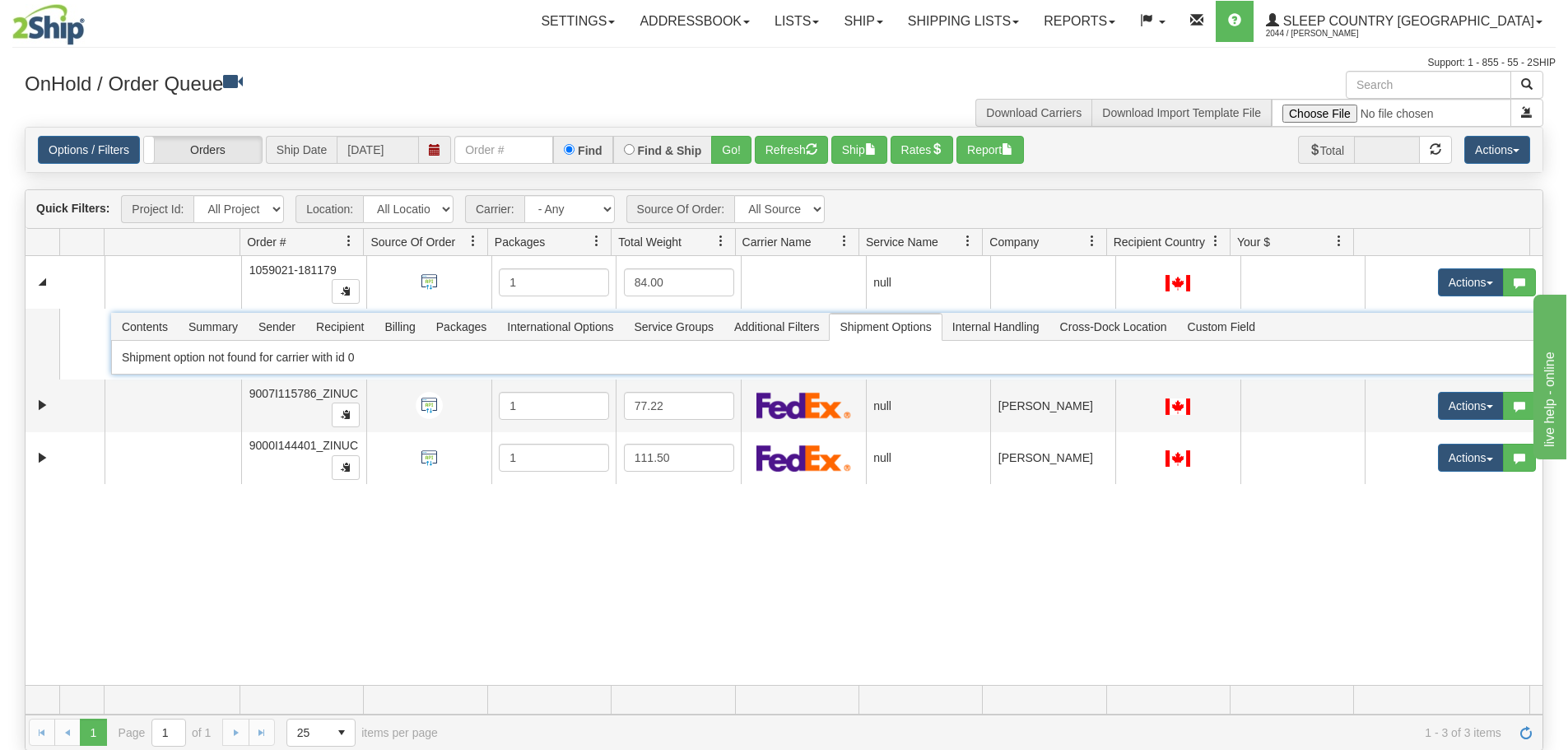
click at [287, 154] on span "Ship Date" at bounding box center [301, 149] width 71 height 28
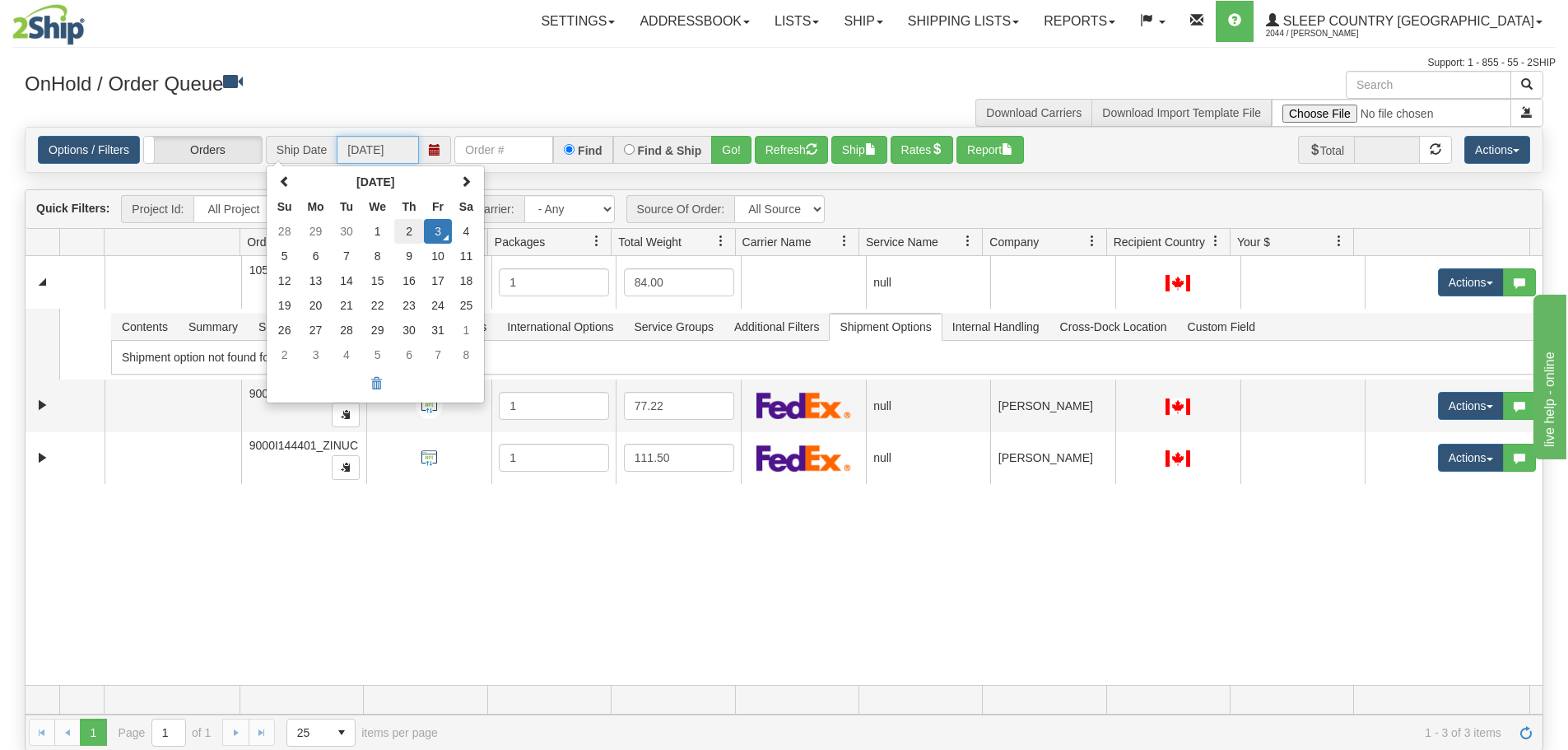
click at [400, 234] on td "2" at bounding box center [409, 231] width 30 height 24
type input "10/02/2025"
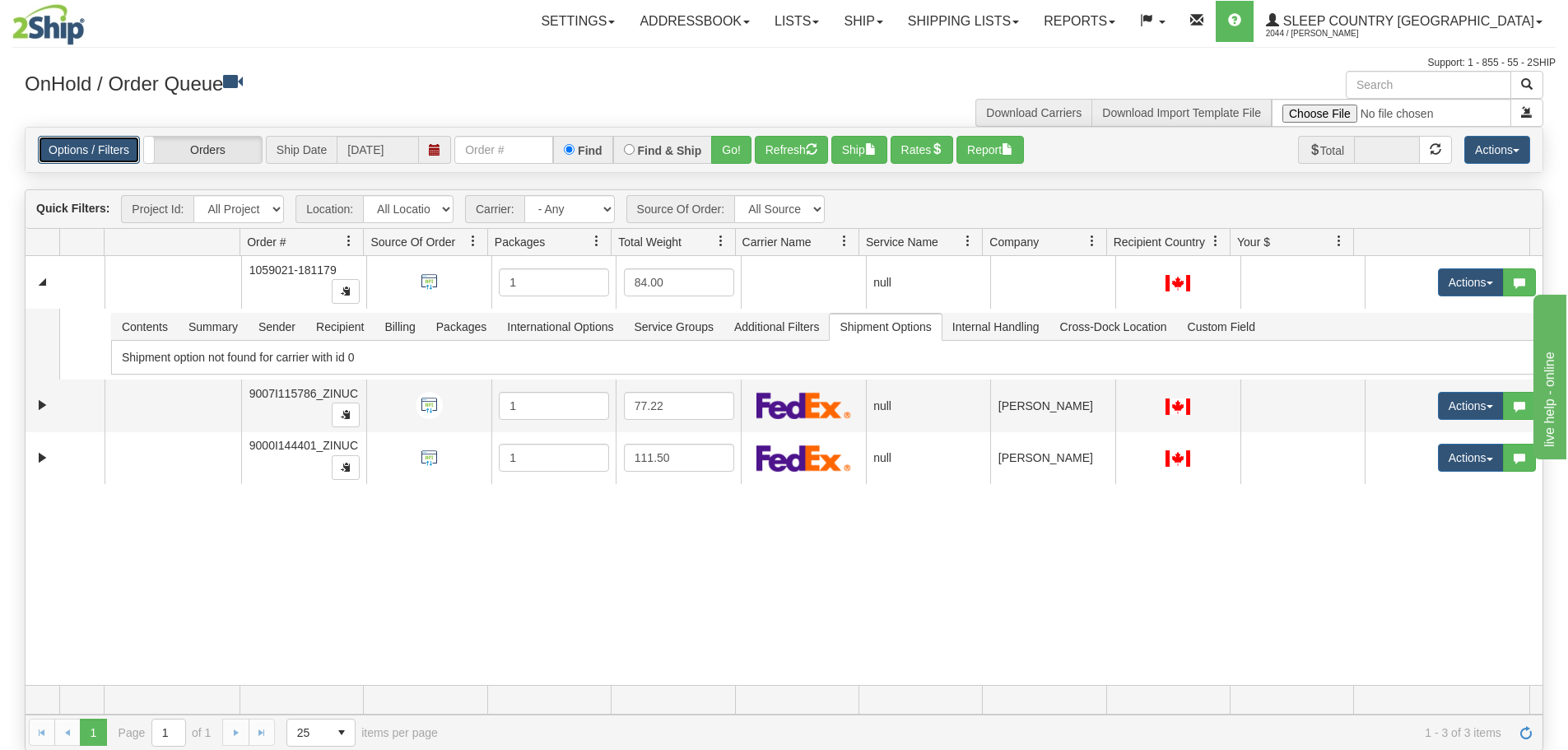
click at [127, 151] on link "Options / Filters" at bounding box center [89, 149] width 102 height 28
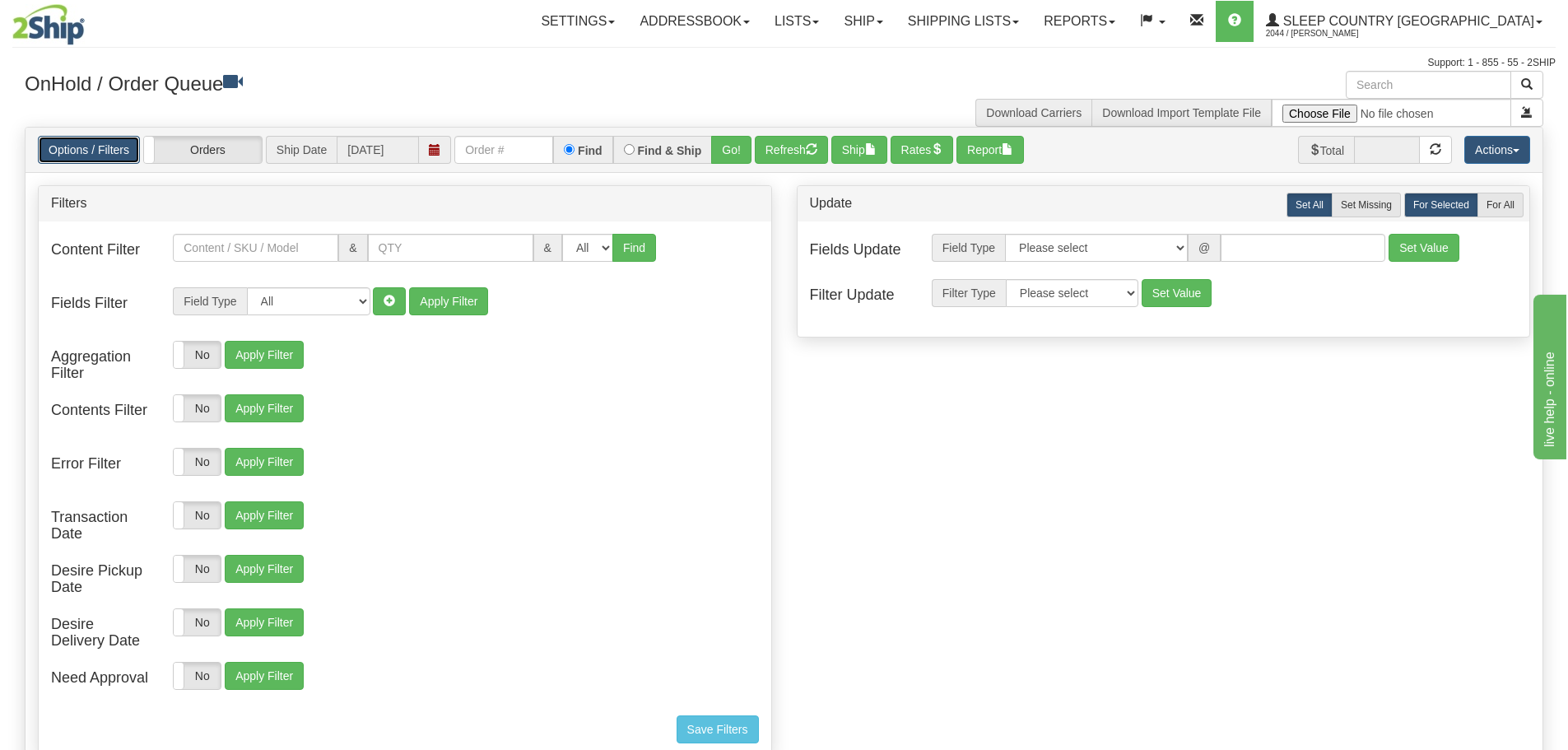
click at [115, 156] on link "Options / Filters" at bounding box center [89, 149] width 102 height 28
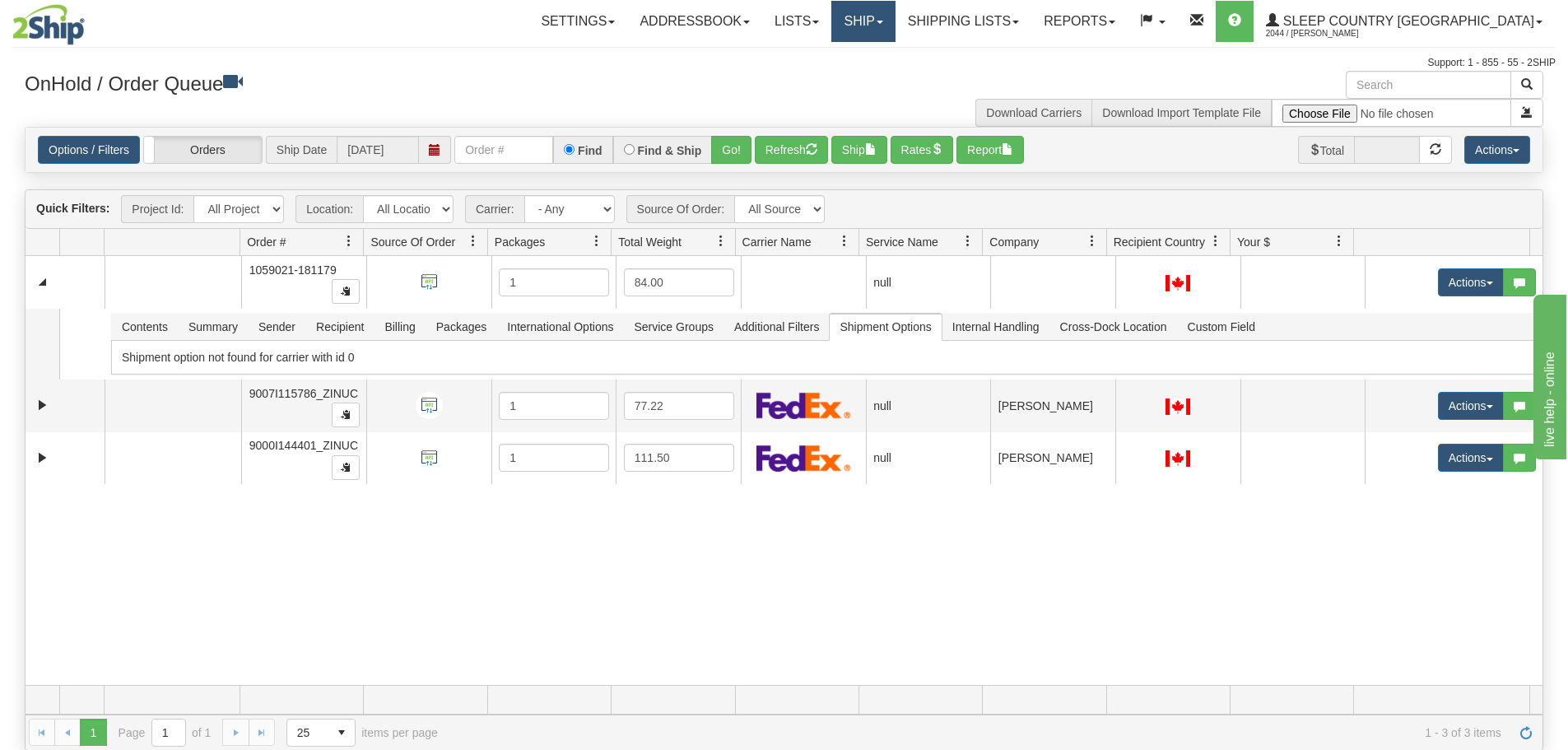
click at [895, 18] on link "Ship" at bounding box center [864, 22] width 63 height 42
click at [878, 79] on span "OnHold / Order Queue" at bounding box center [820, 79] width 116 height 14
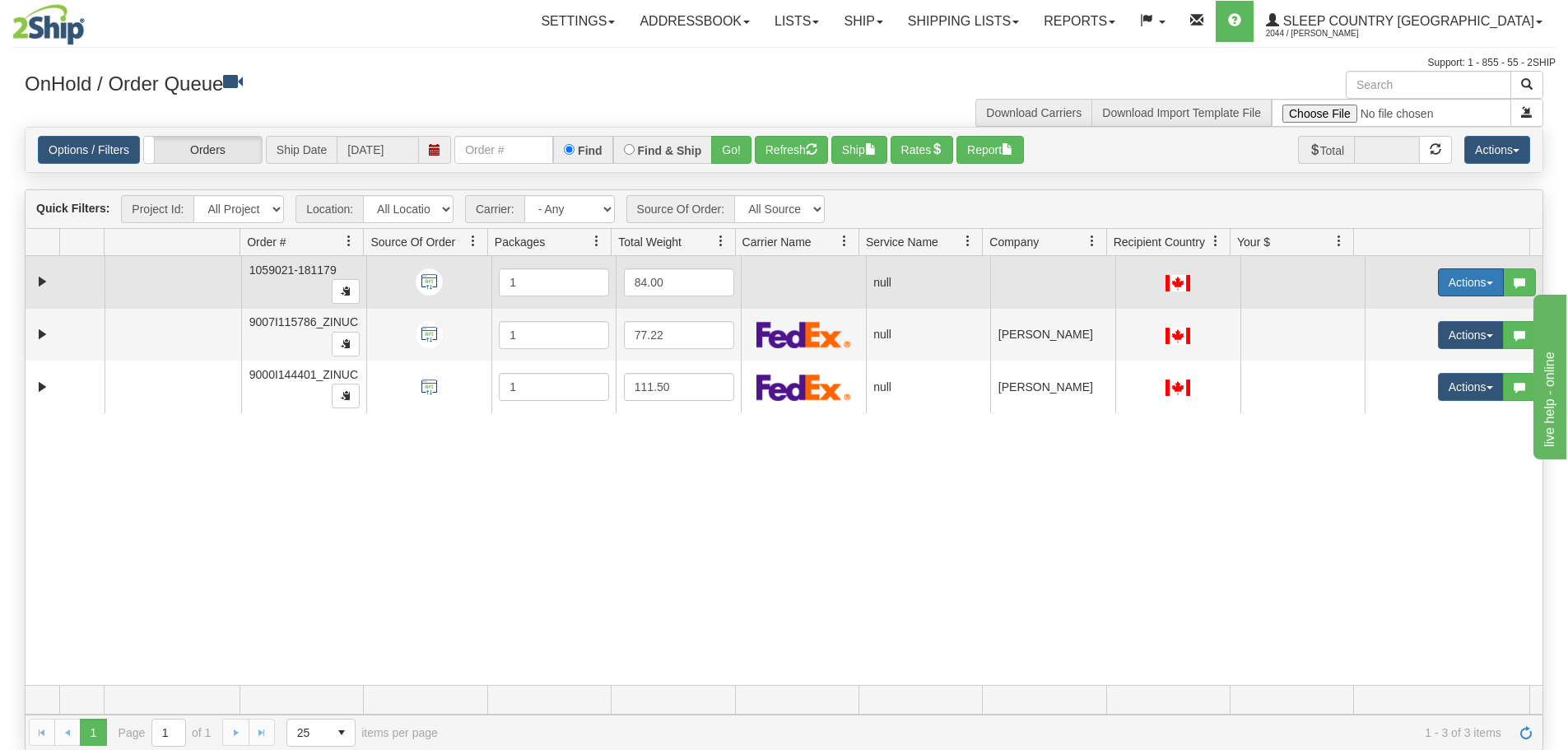
click at [1480, 290] on button "Actions" at bounding box center [1471, 282] width 66 height 28
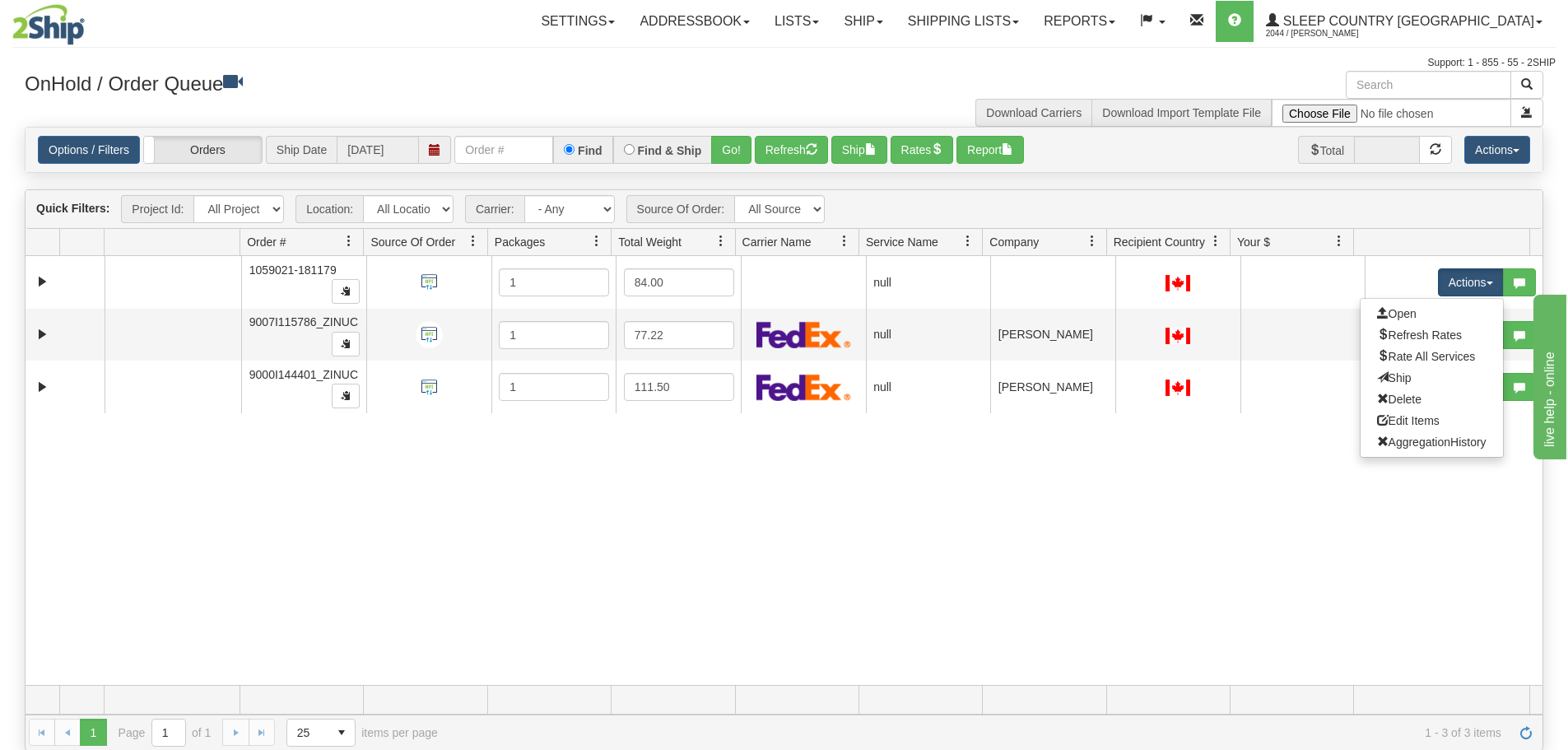
click at [1432, 207] on div "Quick Filters: Project Id: All Projects Location: All Locations ZINUC Carrier: …" at bounding box center [784, 209] width 1517 height 39
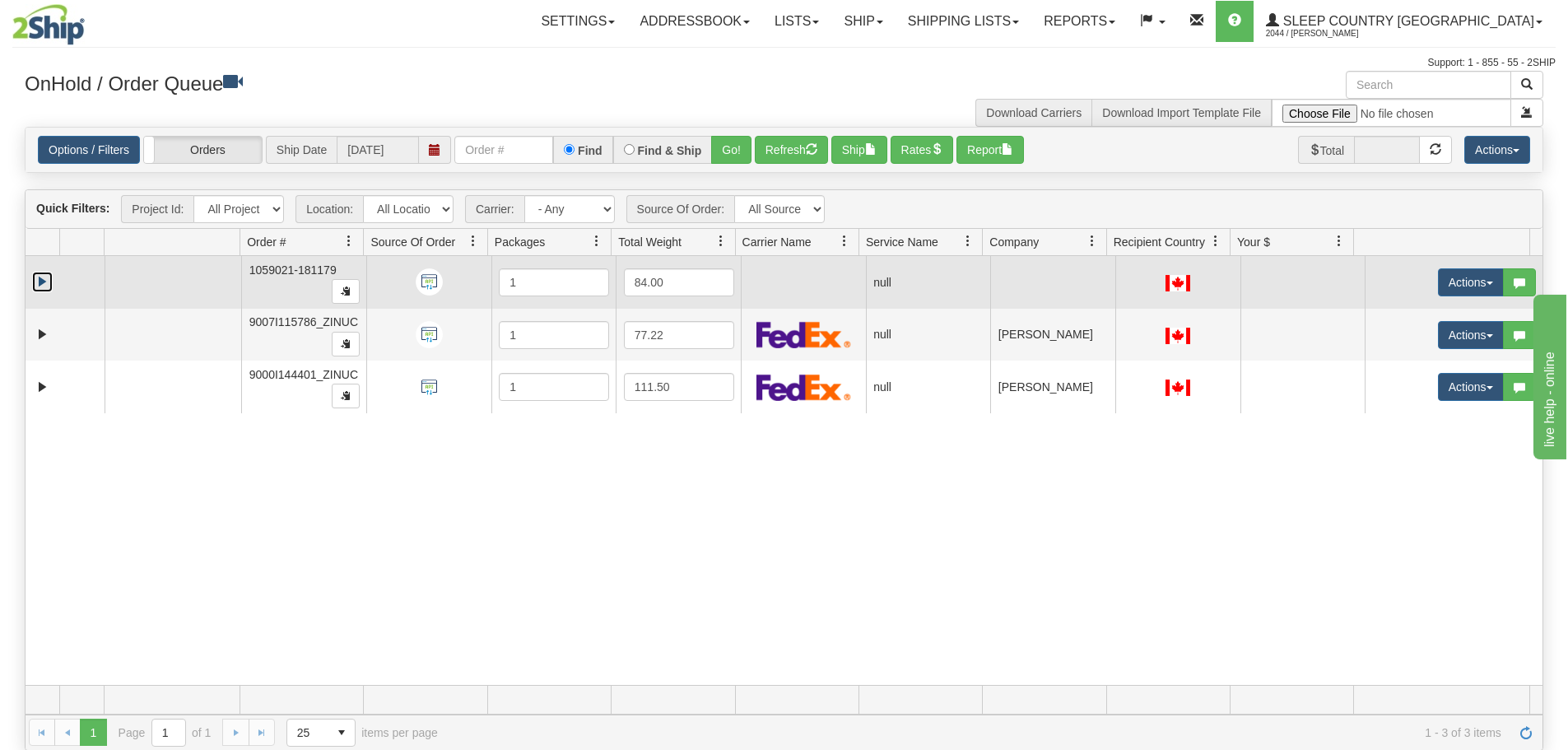
click at [38, 281] on link "Expand" at bounding box center [43, 281] width 21 height 21
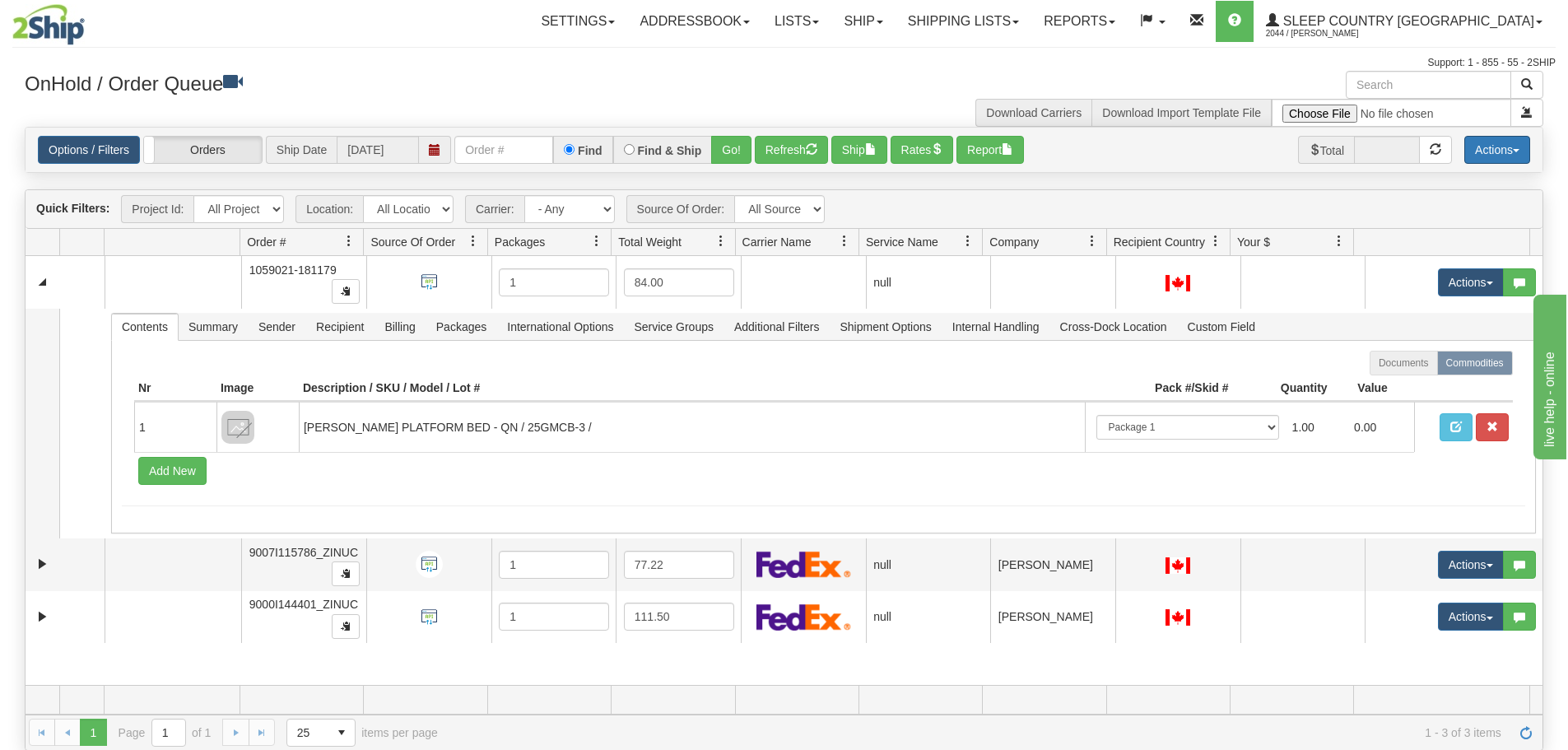
click at [1521, 151] on button "Actions" at bounding box center [1497, 149] width 66 height 28
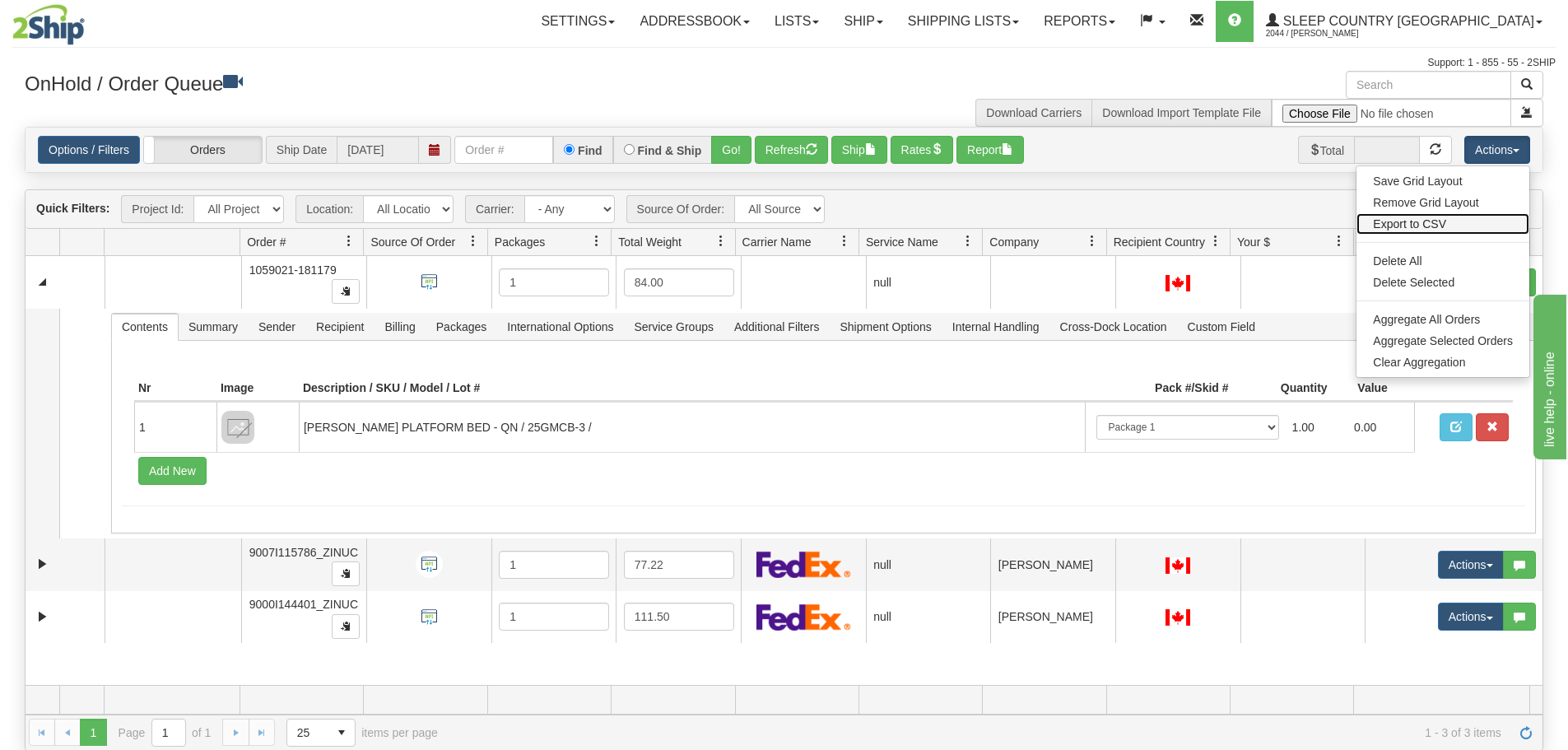
click at [1440, 225] on link "Export to CSV" at bounding box center [1442, 224] width 173 height 22
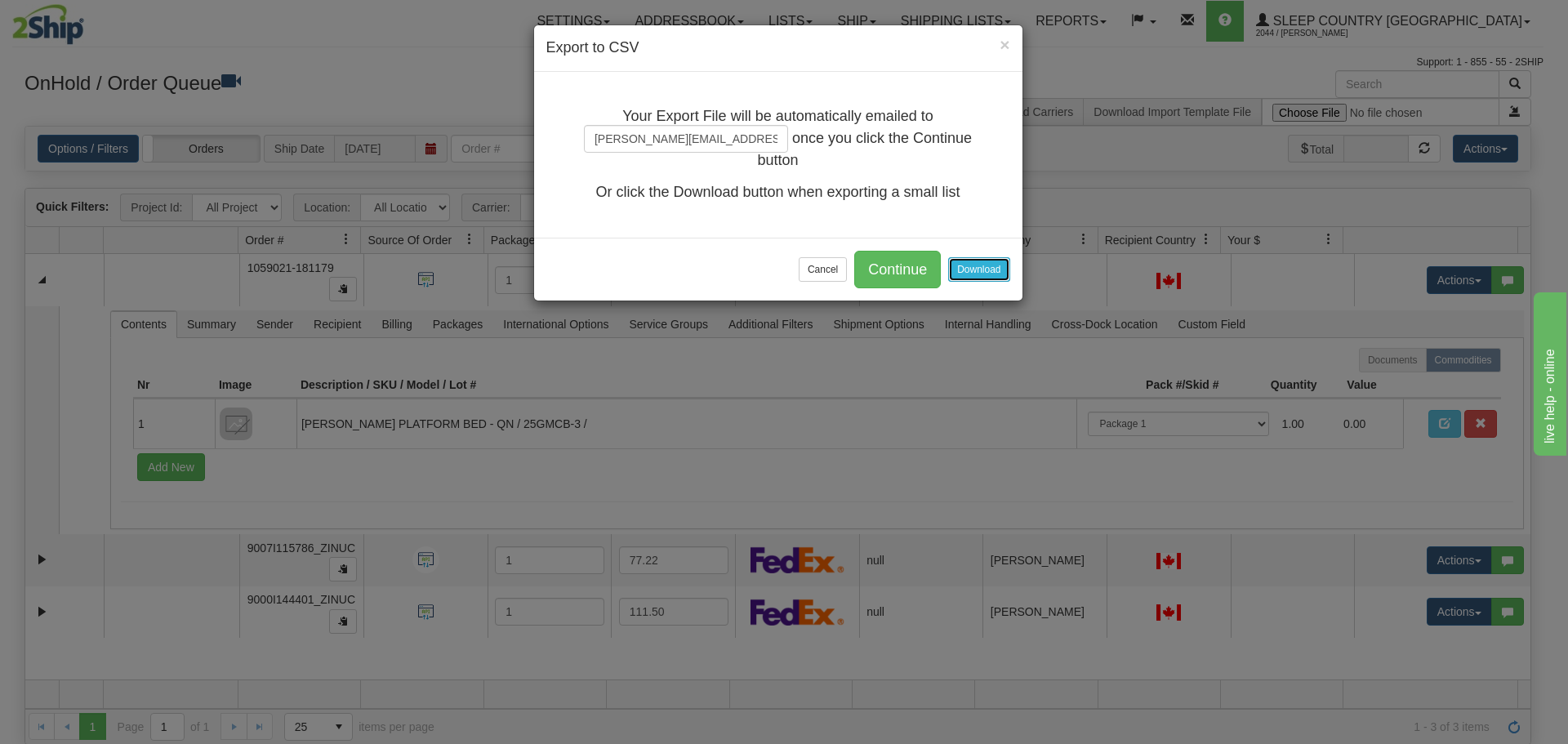
click at [967, 264] on button "Download" at bounding box center [979, 269] width 61 height 24
click at [803, 270] on button "Cancel" at bounding box center [823, 269] width 48 height 24
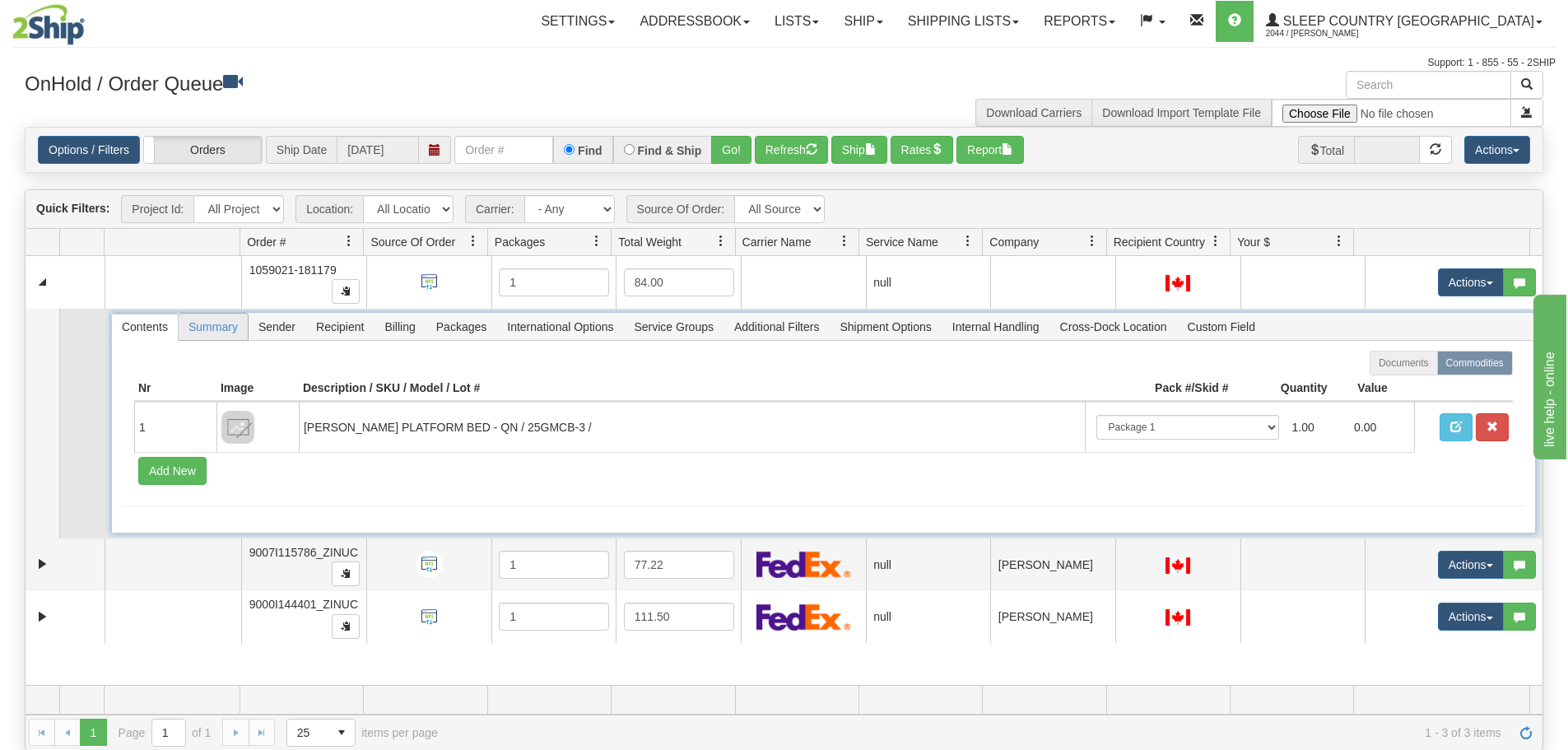
click at [225, 328] on span "Summary" at bounding box center [213, 327] width 69 height 26
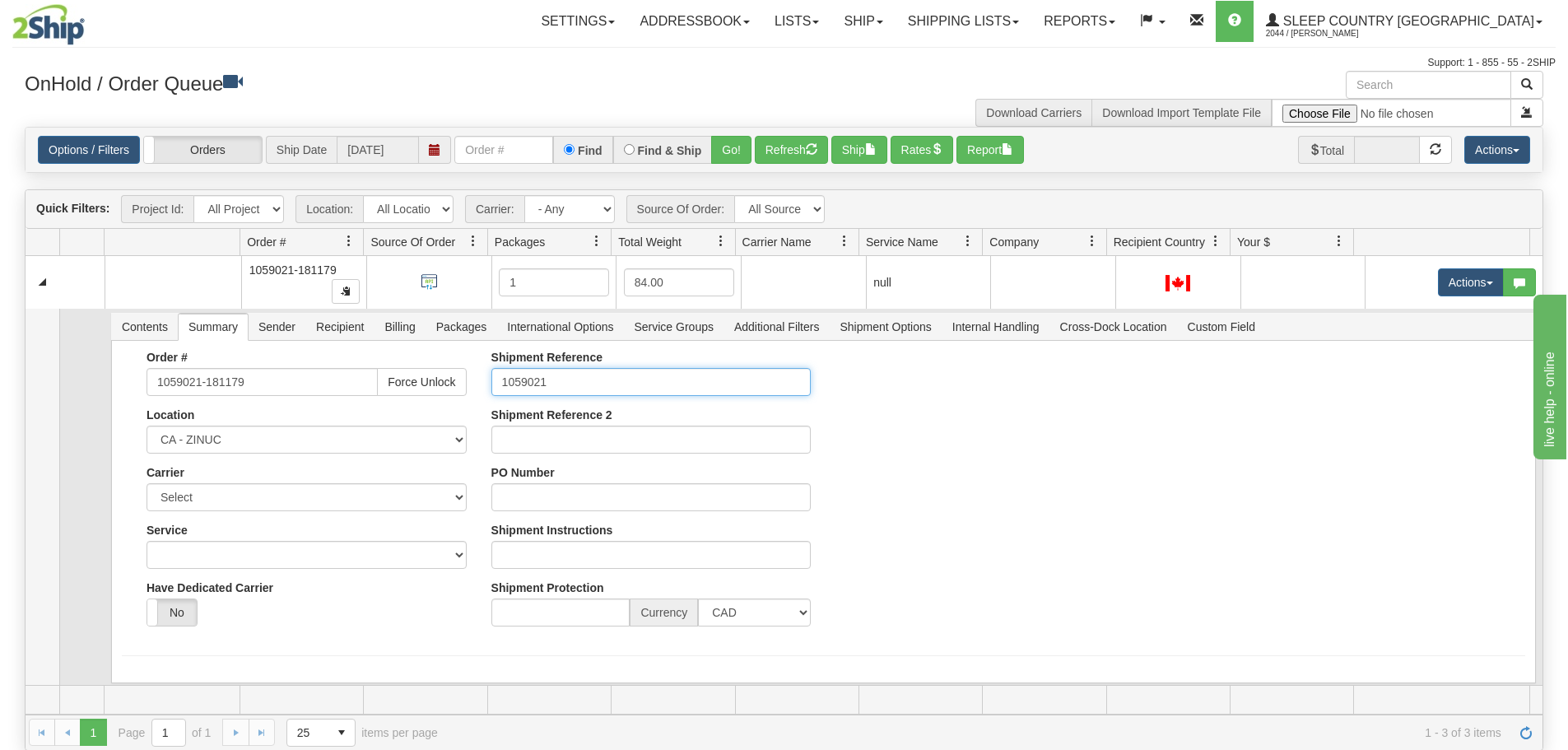
drag, startPoint x: 552, startPoint y: 377, endPoint x: 467, endPoint y: 383, distance: 85.2
click at [479, 382] on div "Shipment Reference 1059021 Shipment Reference 2 PO Number Shipment Instructions…" at bounding box center [651, 495] width 345 height 289
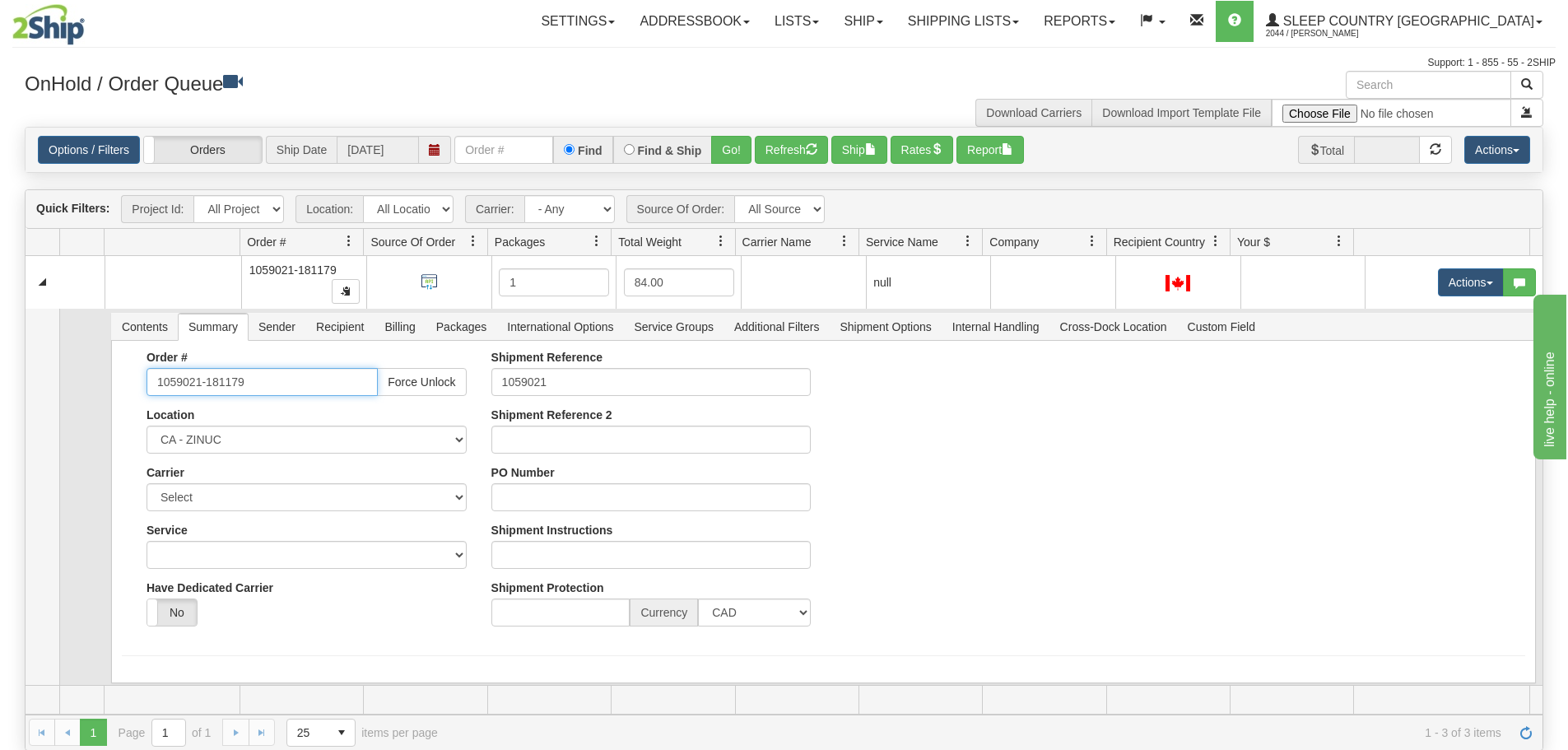
drag, startPoint x: 268, startPoint y: 379, endPoint x: 134, endPoint y: 379, distance: 134.0
click at [134, 379] on div "Order # 1059021-181179 Force Unlock Location CA - ZINUC Carrier Select FedEx Ex…" at bounding box center [306, 495] width 345 height 289
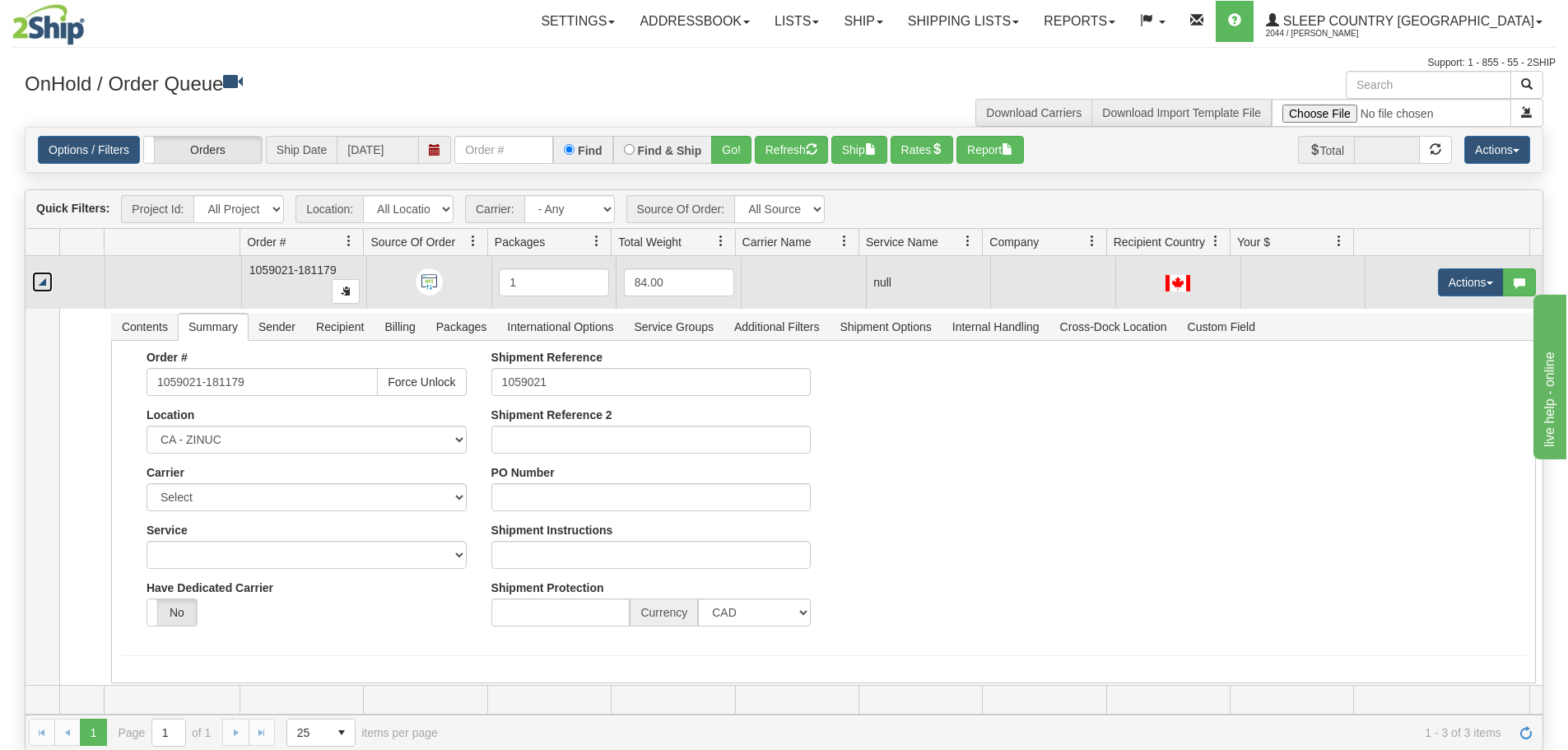
click at [43, 281] on link "Collapse" at bounding box center [43, 281] width 21 height 21
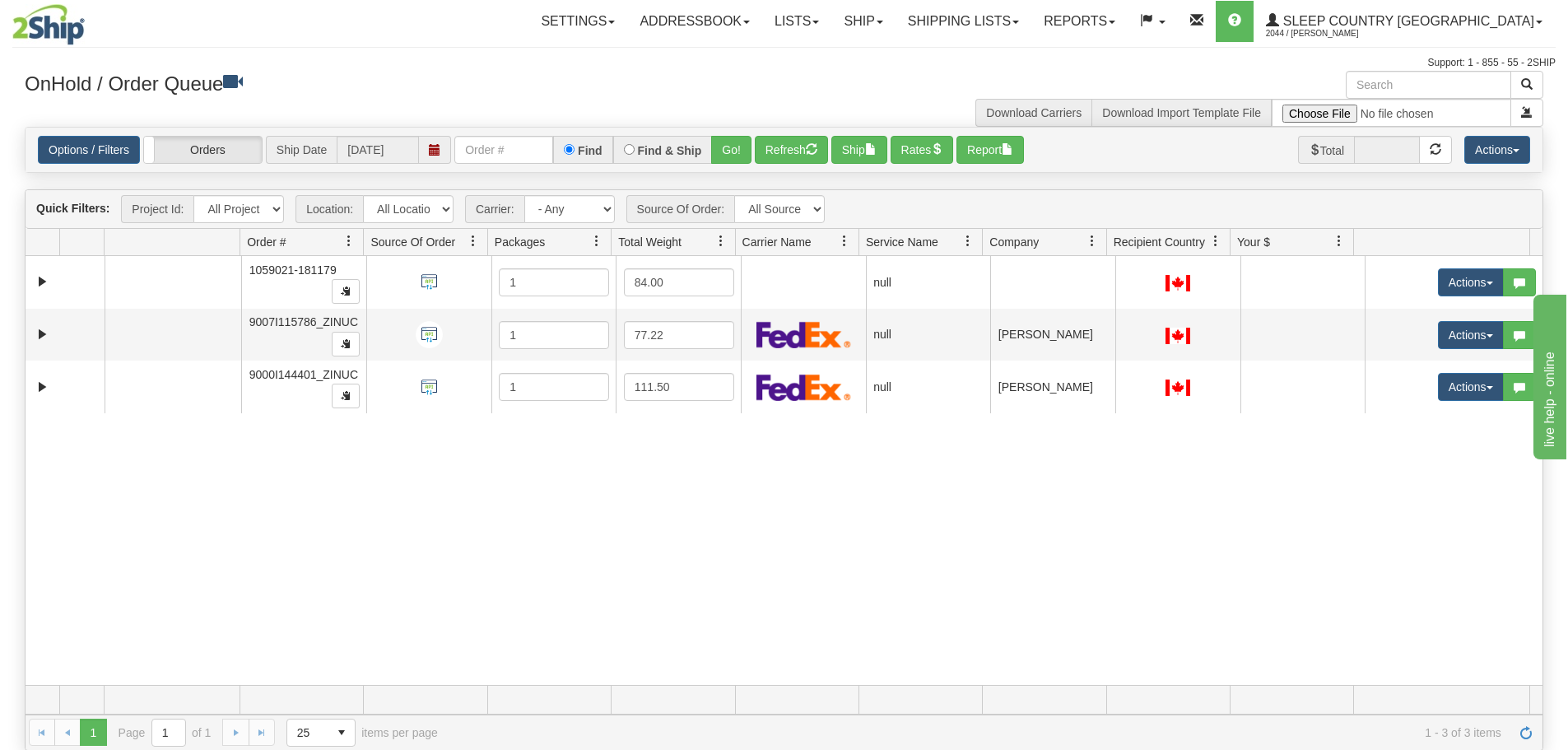
click at [611, 497] on div "31646551 ZINUC 91184682 0 1059021-181179 1 84.00 null integrate2oracle Sleep Co…" at bounding box center [784, 470] width 1517 height 429
